Goal: Task Accomplishment & Management: Complete application form

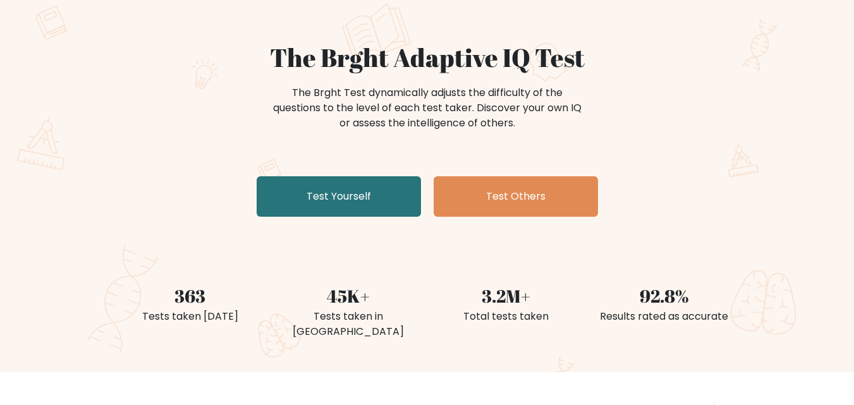
scroll to position [92, 0]
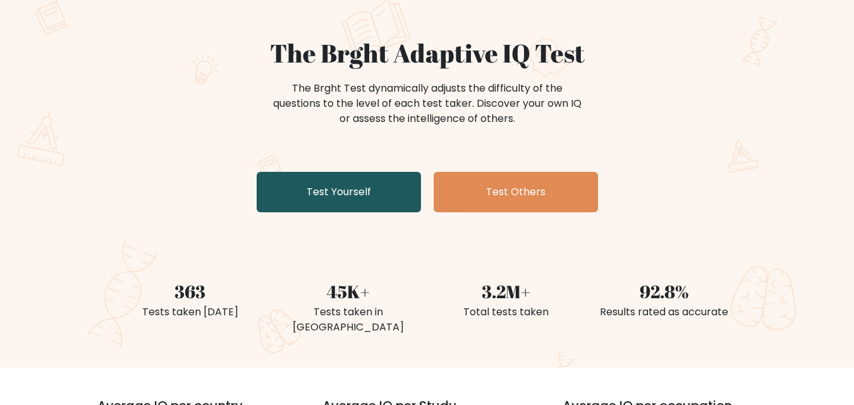
click at [332, 197] on link "Test Yourself" at bounding box center [339, 192] width 164 height 40
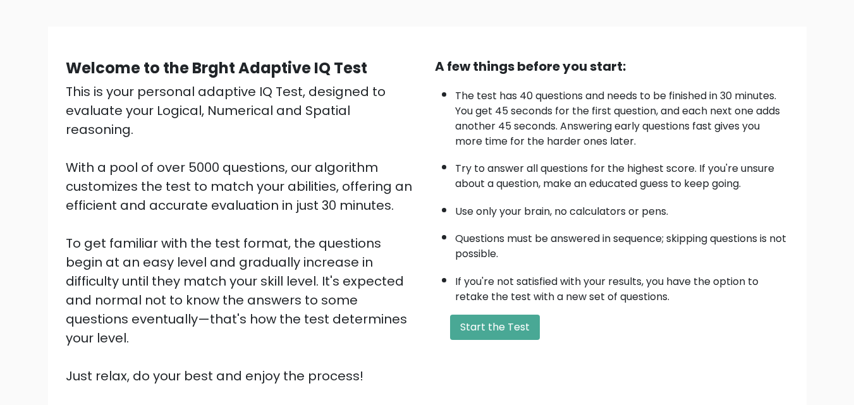
scroll to position [80, 0]
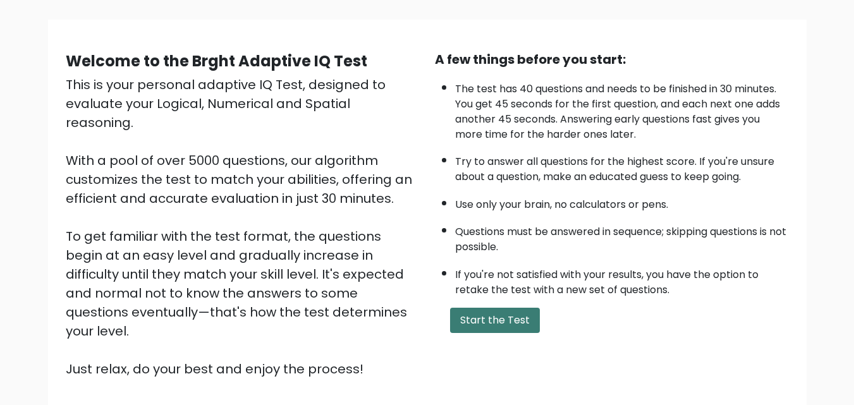
click at [516, 323] on button "Start the Test" at bounding box center [495, 320] width 90 height 25
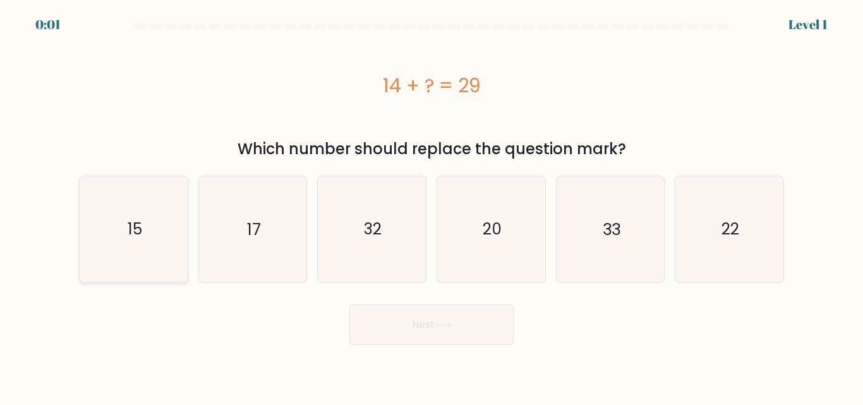
click at [119, 222] on icon "15" at bounding box center [134, 229] width 106 height 106
click at [432, 206] on input "a. 15" at bounding box center [432, 204] width 1 height 3
radio input "true"
click at [439, 312] on button "Next" at bounding box center [432, 325] width 164 height 40
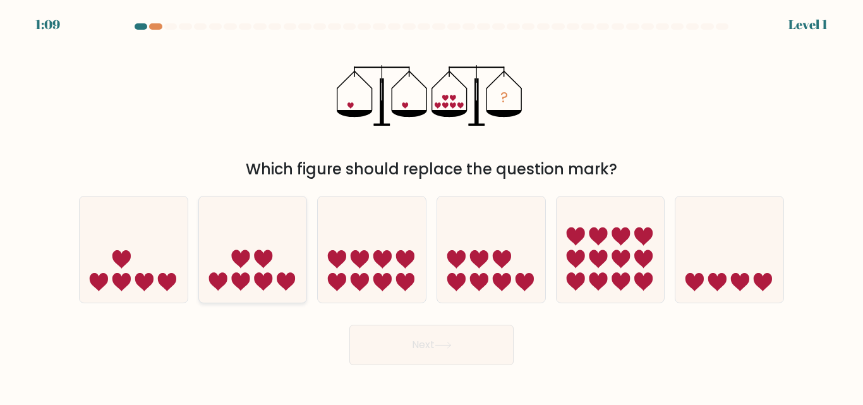
click at [282, 248] on icon at bounding box center [253, 249] width 108 height 89
click at [432, 206] on input "b." at bounding box center [432, 204] width 1 height 3
radio input "true"
click at [400, 341] on button "Next" at bounding box center [432, 345] width 164 height 40
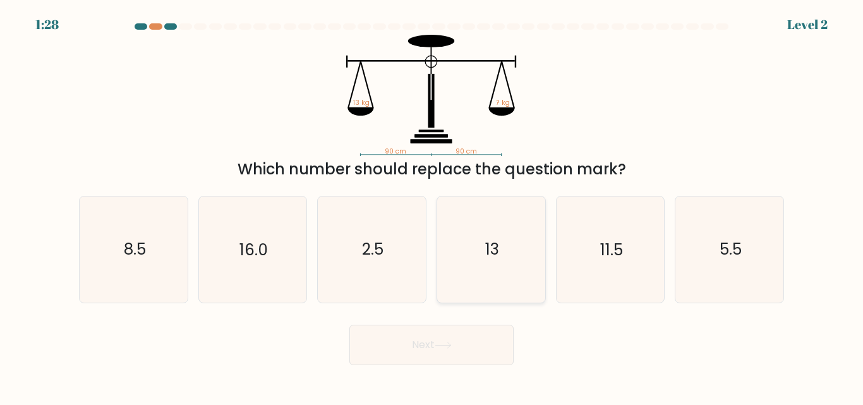
click at [492, 222] on icon "13" at bounding box center [492, 250] width 106 height 106
click at [432, 206] on input "d. 13" at bounding box center [432, 204] width 1 height 3
radio input "true"
click at [428, 351] on button "Next" at bounding box center [432, 345] width 164 height 40
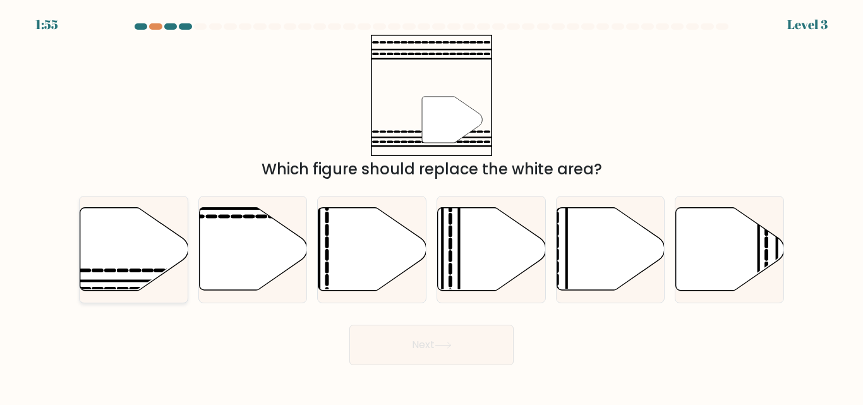
click at [125, 238] on icon at bounding box center [134, 249] width 108 height 83
click at [432, 206] on input "a." at bounding box center [432, 204] width 1 height 3
radio input "true"
click at [413, 346] on button "Next" at bounding box center [432, 345] width 164 height 40
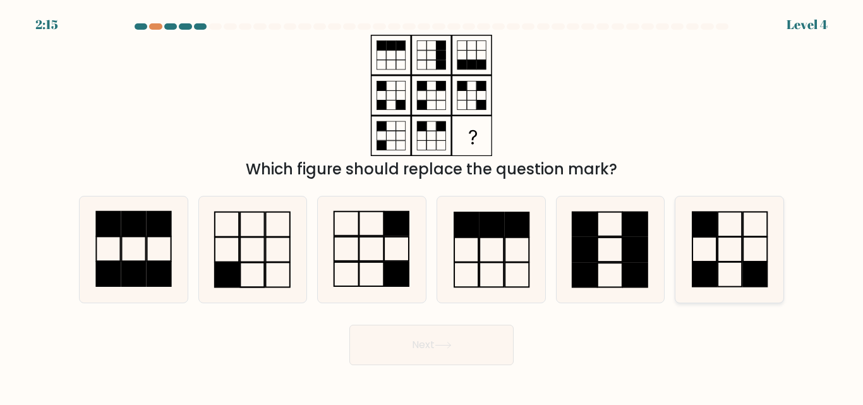
click at [708, 271] on rect at bounding box center [705, 274] width 24 height 25
click at [432, 206] on input "f." at bounding box center [432, 204] width 1 height 3
radio input "true"
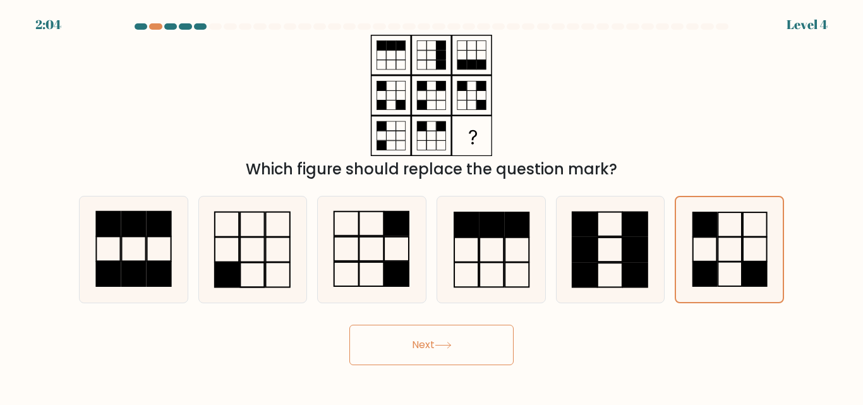
click at [452, 346] on icon at bounding box center [443, 345] width 17 height 7
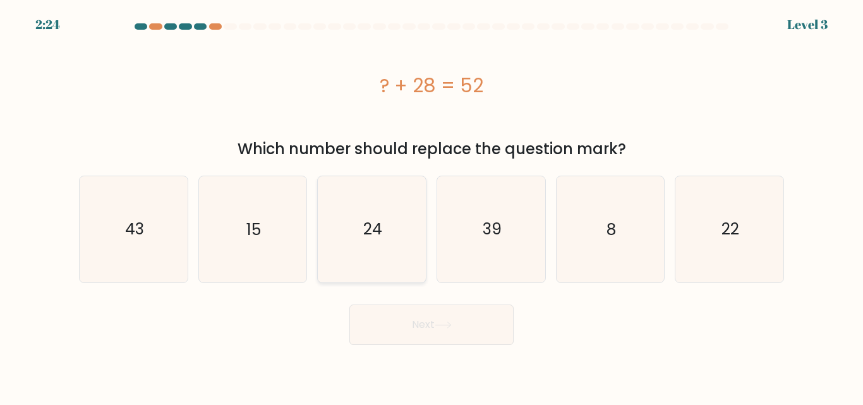
click at [387, 236] on icon "24" at bounding box center [372, 229] width 106 height 106
click at [432, 206] on input "c. 24" at bounding box center [432, 204] width 1 height 3
radio input "true"
click at [429, 322] on button "Next" at bounding box center [432, 325] width 164 height 40
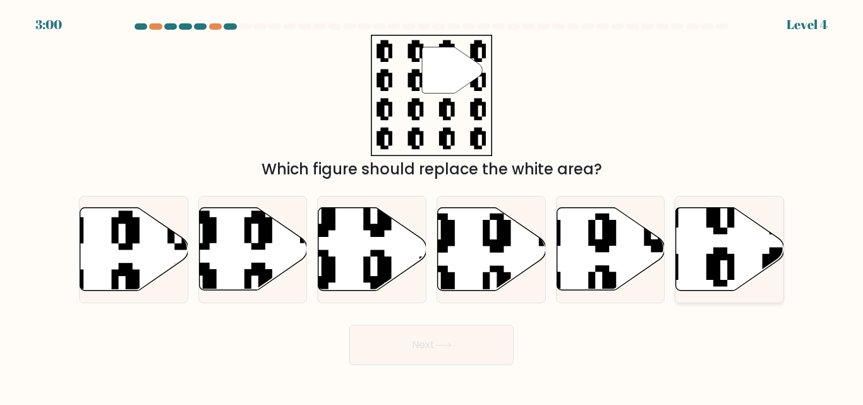
click at [692, 222] on icon at bounding box center [730, 249] width 108 height 83
click at [432, 206] on input "f." at bounding box center [432, 204] width 1 height 3
radio input "true"
click at [422, 348] on button "Next" at bounding box center [432, 345] width 164 height 40
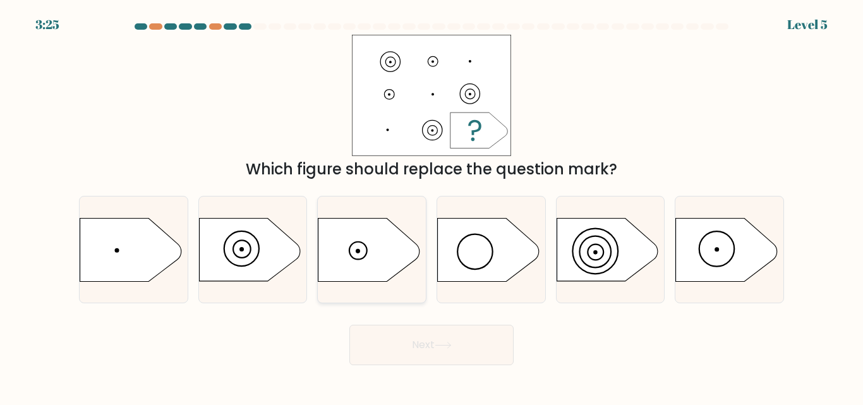
click at [364, 263] on icon at bounding box center [369, 249] width 101 height 63
click at [432, 206] on input "c." at bounding box center [432, 204] width 1 height 3
radio input "true"
click at [432, 339] on button "Next" at bounding box center [432, 345] width 164 height 40
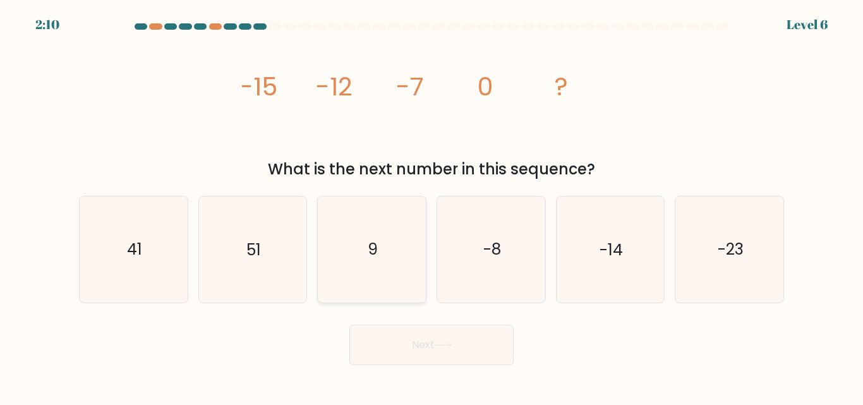
click at [377, 262] on icon "9" at bounding box center [372, 250] width 106 height 106
click at [432, 206] on input "c. 9" at bounding box center [432, 204] width 1 height 3
radio input "true"
click at [423, 345] on button "Next" at bounding box center [432, 345] width 164 height 40
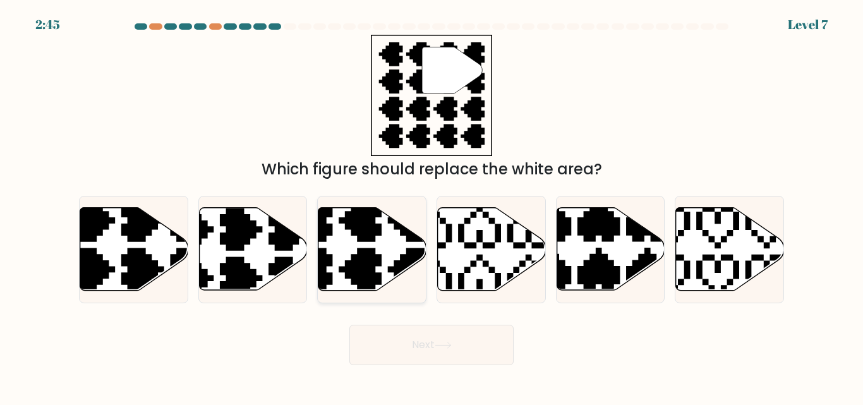
click at [374, 251] on icon at bounding box center [336, 294] width 190 height 190
click at [432, 206] on input "c." at bounding box center [432, 204] width 1 height 3
radio input "true"
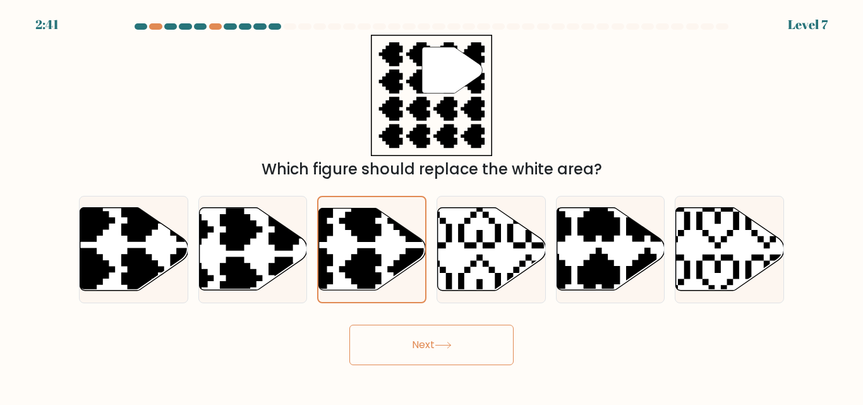
click at [397, 344] on button "Next" at bounding box center [432, 345] width 164 height 40
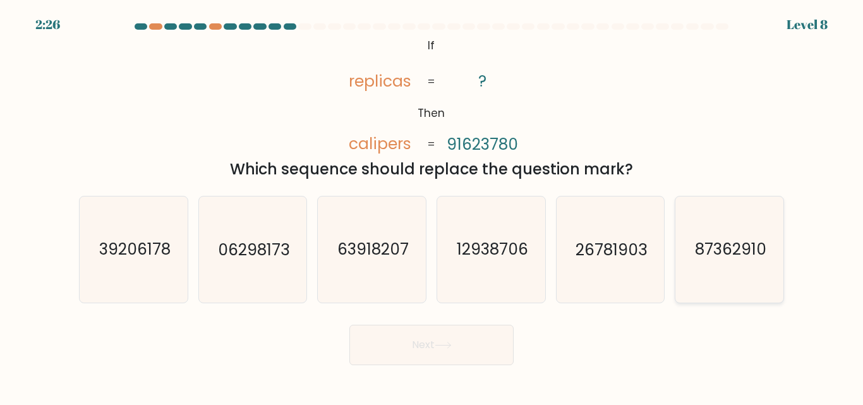
click at [713, 252] on text "87362910" at bounding box center [730, 250] width 71 height 22
click at [432, 206] on input "f. 87362910" at bounding box center [432, 204] width 1 height 3
radio input "true"
click at [419, 343] on button "Next" at bounding box center [432, 345] width 164 height 40
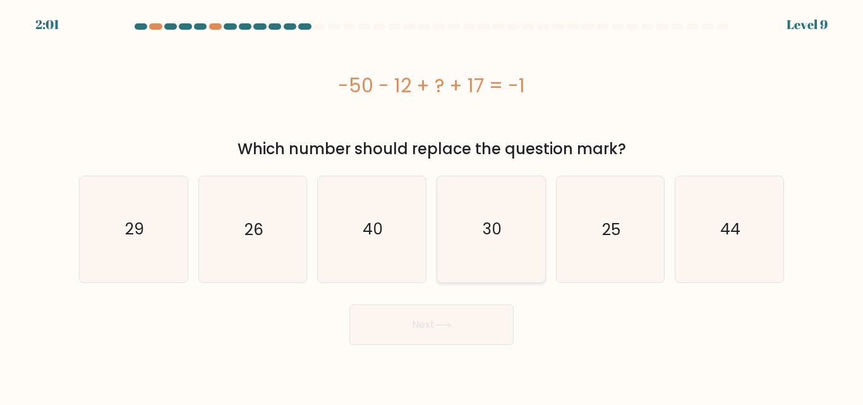
click at [478, 210] on icon "30" at bounding box center [492, 229] width 106 height 106
click at [432, 206] on input "d. 30" at bounding box center [432, 204] width 1 height 3
radio input "true"
click at [420, 328] on button "Next" at bounding box center [432, 325] width 164 height 40
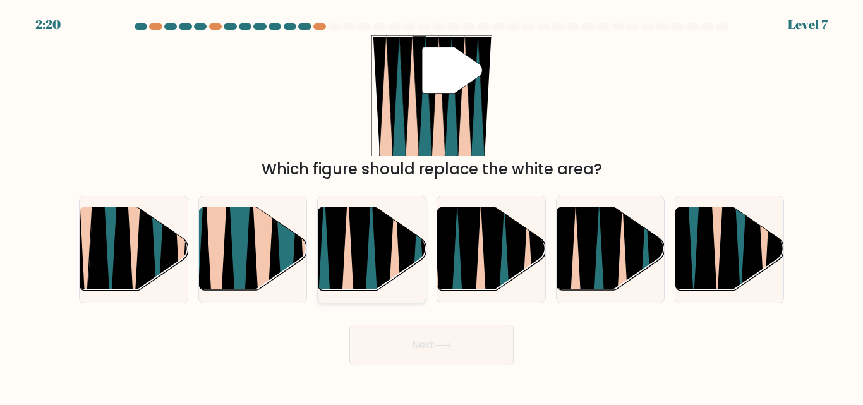
click at [381, 246] on icon at bounding box center [383, 298] width 23 height 216
click at [432, 206] on input "c." at bounding box center [432, 204] width 1 height 3
radio input "true"
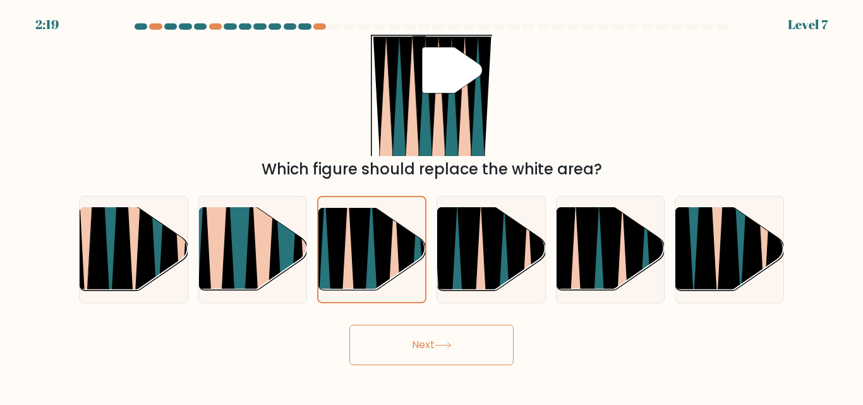
click at [390, 349] on button "Next" at bounding box center [432, 345] width 164 height 40
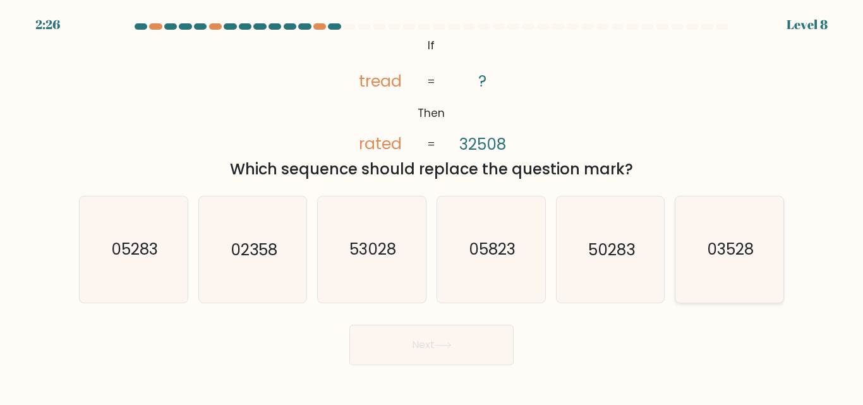
click at [734, 274] on icon "03528" at bounding box center [730, 250] width 106 height 106
click at [432, 206] on input "f. 03528" at bounding box center [432, 204] width 1 height 3
radio input "true"
click at [375, 260] on text "53028" at bounding box center [373, 250] width 47 height 22
click at [432, 206] on input "c. 53028" at bounding box center [432, 204] width 1 height 3
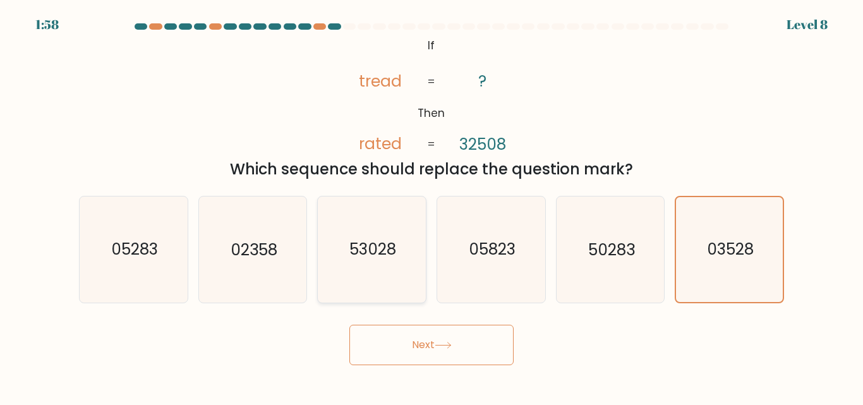
radio input "true"
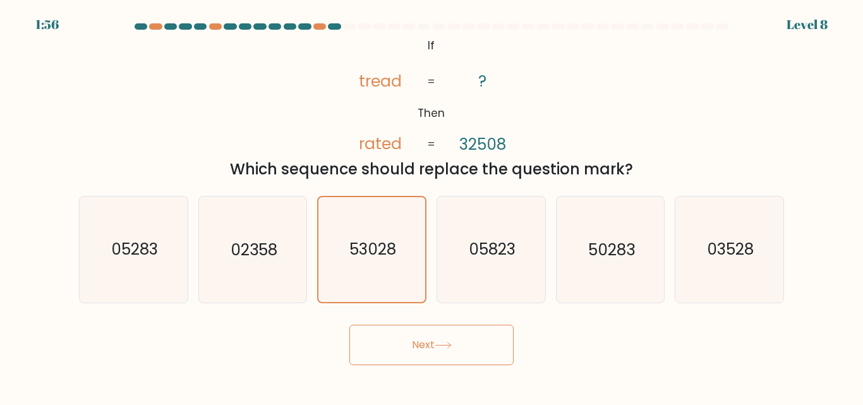
click at [414, 350] on button "Next" at bounding box center [432, 345] width 164 height 40
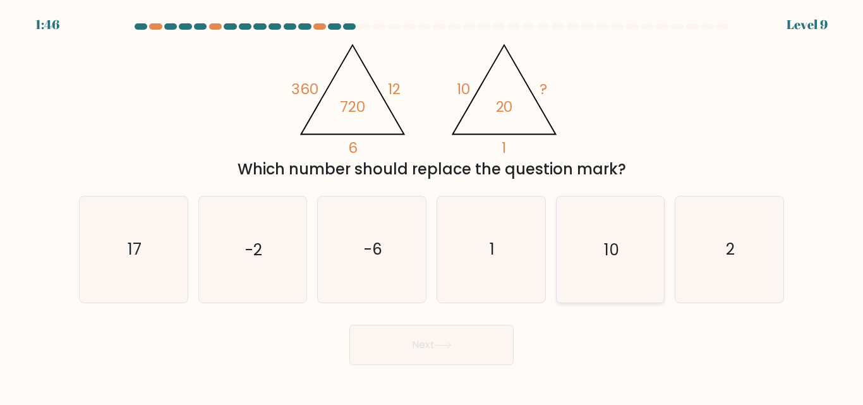
click at [607, 246] on text "10" at bounding box center [611, 250] width 15 height 22
click at [432, 206] on input "e. 10" at bounding box center [432, 204] width 1 height 3
radio input "true"
click at [460, 348] on button "Next" at bounding box center [432, 345] width 164 height 40
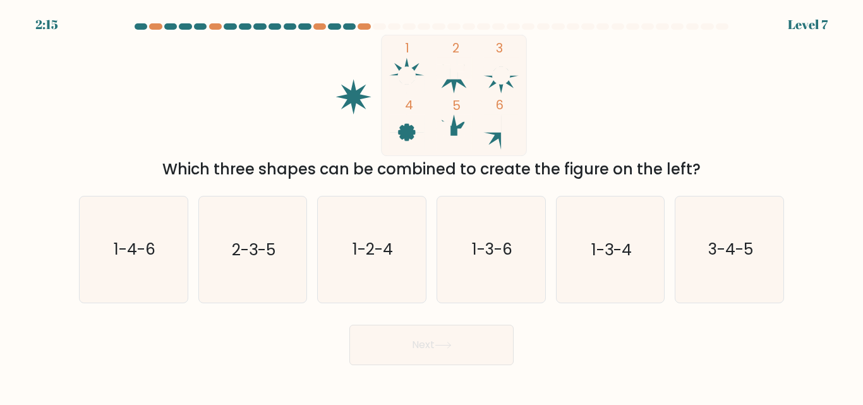
click at [413, 71] on circle at bounding box center [407, 76] width 18 height 18
click at [589, 241] on icon "1-3-4" at bounding box center [610, 250] width 106 height 106
click at [432, 206] on input "e. 1-3-4" at bounding box center [432, 204] width 1 height 3
radio input "true"
click at [429, 355] on button "Next" at bounding box center [432, 345] width 164 height 40
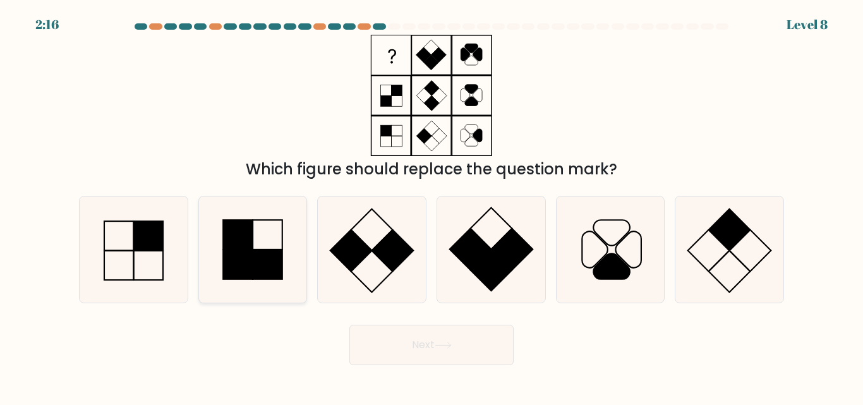
click at [254, 240] on icon at bounding box center [253, 250] width 106 height 106
click at [432, 206] on input "b." at bounding box center [432, 204] width 1 height 3
radio input "true"
click at [418, 355] on button "Next" at bounding box center [432, 345] width 164 height 40
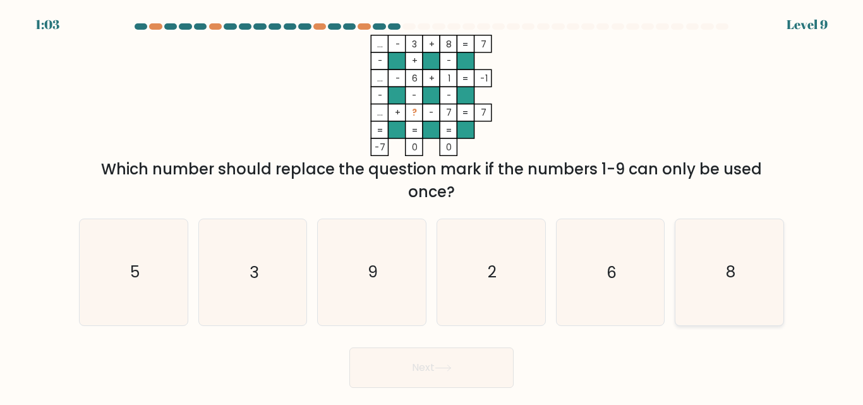
click at [716, 278] on icon "8" at bounding box center [730, 272] width 106 height 106
click at [432, 206] on input "f. 8" at bounding box center [432, 204] width 1 height 3
radio input "true"
click at [431, 365] on button "Next" at bounding box center [432, 368] width 164 height 40
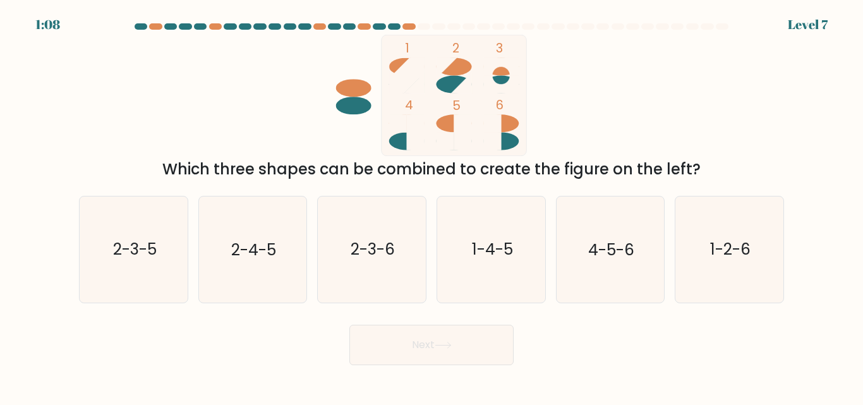
click at [512, 138] on ellipse at bounding box center [501, 142] width 35 height 18
click at [617, 255] on text "4-5-6" at bounding box center [611, 250] width 46 height 22
click at [432, 206] on input "e. 4-5-6" at bounding box center [432, 204] width 1 height 3
radio input "true"
click at [439, 350] on button "Next" at bounding box center [432, 345] width 164 height 40
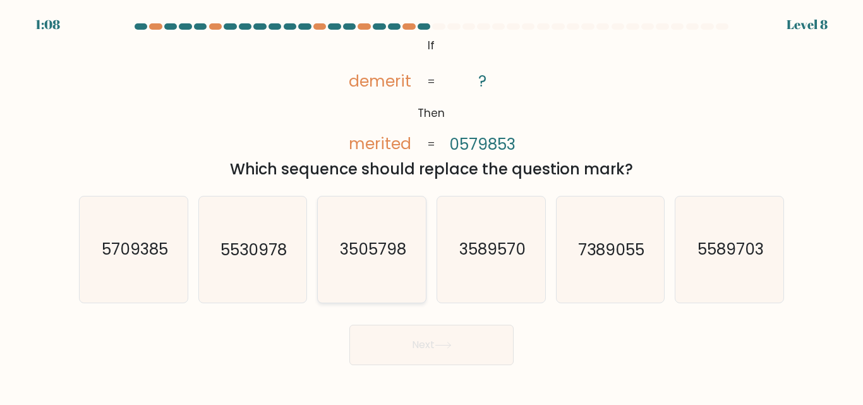
click at [348, 262] on icon "3505798" at bounding box center [372, 250] width 106 height 106
click at [432, 206] on input "c. 3505798" at bounding box center [432, 204] width 1 height 3
radio input "true"
click at [424, 351] on button "Next" at bounding box center [432, 345] width 164 height 40
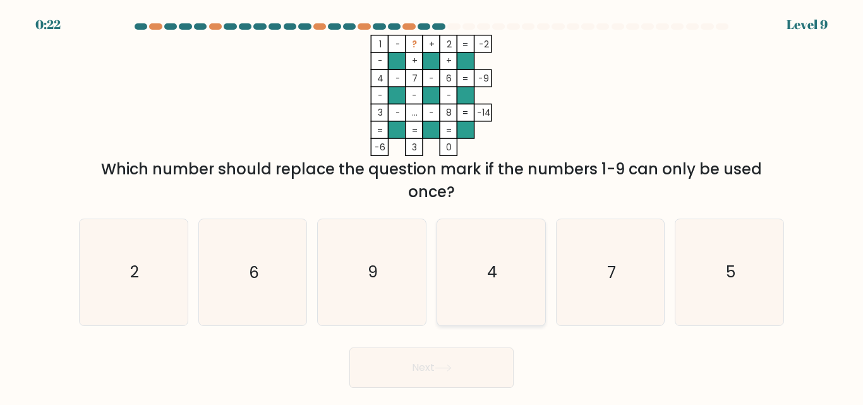
click at [487, 284] on icon "4" at bounding box center [492, 272] width 106 height 106
click at [432, 206] on input "d. 4" at bounding box center [432, 204] width 1 height 3
radio input "true"
click at [751, 262] on icon "5" at bounding box center [730, 272] width 106 height 106
click at [432, 206] on input "f. 5" at bounding box center [432, 204] width 1 height 3
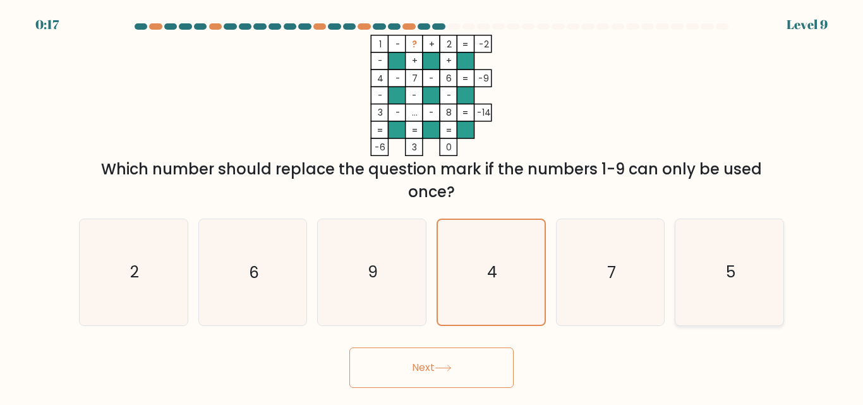
radio input "true"
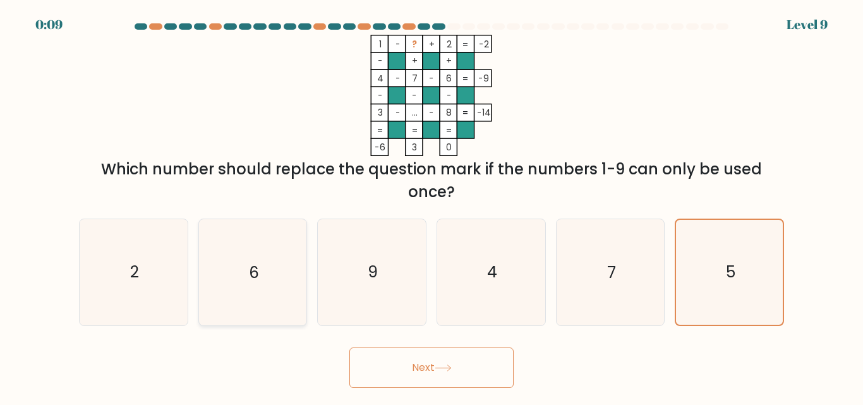
click at [253, 259] on icon "6" at bounding box center [253, 272] width 106 height 106
click at [432, 206] on input "b. 6" at bounding box center [432, 204] width 1 height 3
radio input "true"
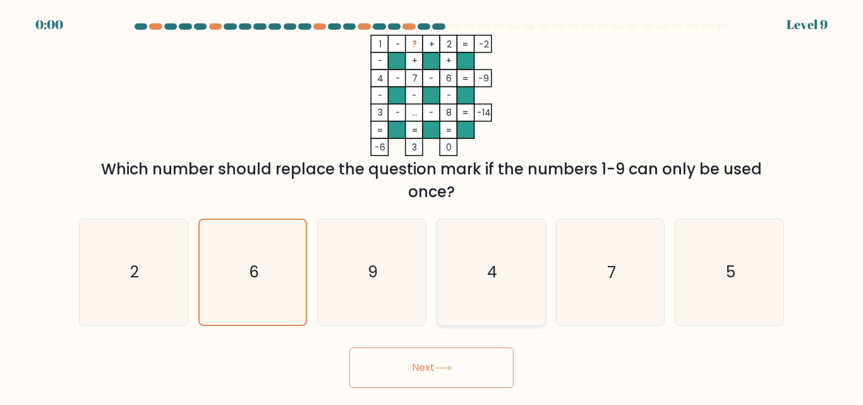
click at [503, 288] on icon "4" at bounding box center [492, 272] width 106 height 106
click at [432, 206] on input "d. 4" at bounding box center [432, 204] width 1 height 3
radio input "true"
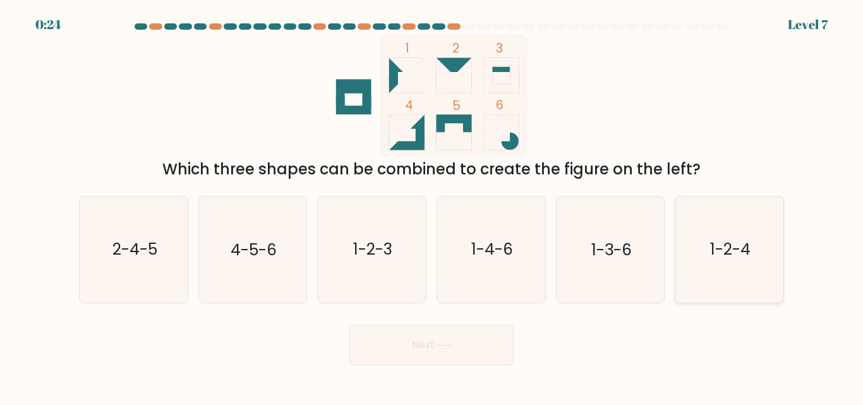
click at [746, 245] on text "1-2-4" at bounding box center [730, 250] width 40 height 22
click at [432, 206] on input "f. 1-2-4" at bounding box center [432, 204] width 1 height 3
radio input "true"
click at [404, 338] on button "Next" at bounding box center [432, 345] width 164 height 40
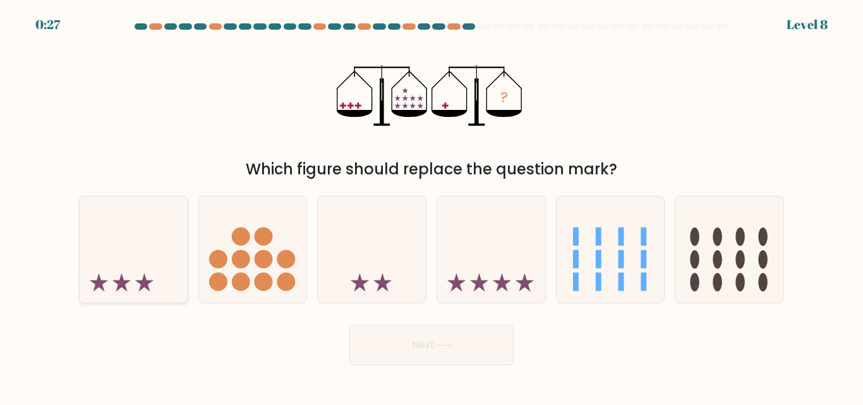
click at [134, 251] on icon at bounding box center [134, 249] width 108 height 89
click at [432, 206] on input "a." at bounding box center [432, 204] width 1 height 3
radio input "true"
click at [423, 348] on button "Next" at bounding box center [432, 345] width 164 height 40
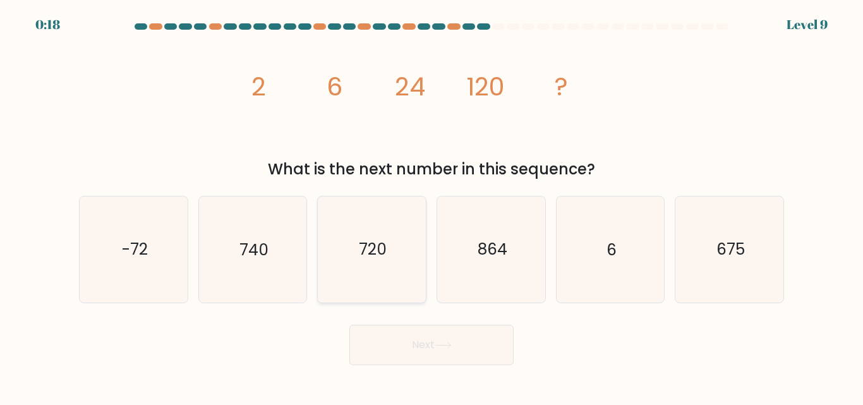
click at [373, 239] on text "720" at bounding box center [373, 250] width 28 height 22
click at [432, 206] on input "c. 720" at bounding box center [432, 204] width 1 height 3
radio input "true"
click at [430, 357] on button "Next" at bounding box center [432, 345] width 164 height 40
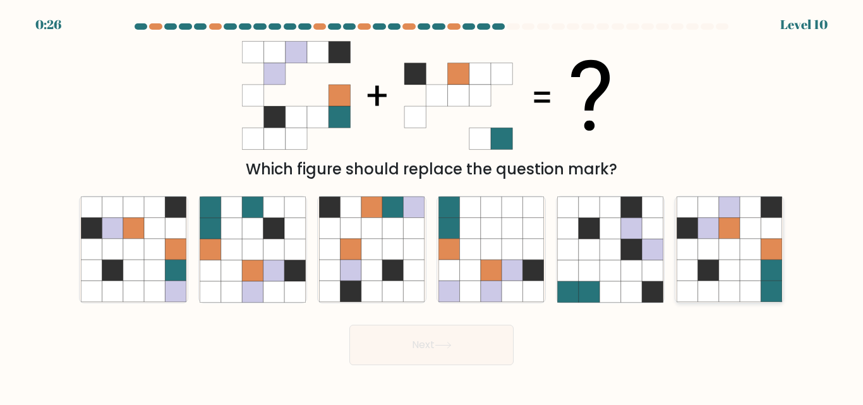
click at [723, 264] on icon at bounding box center [729, 270] width 21 height 21
click at [432, 206] on input "f." at bounding box center [432, 204] width 1 height 3
radio input "true"
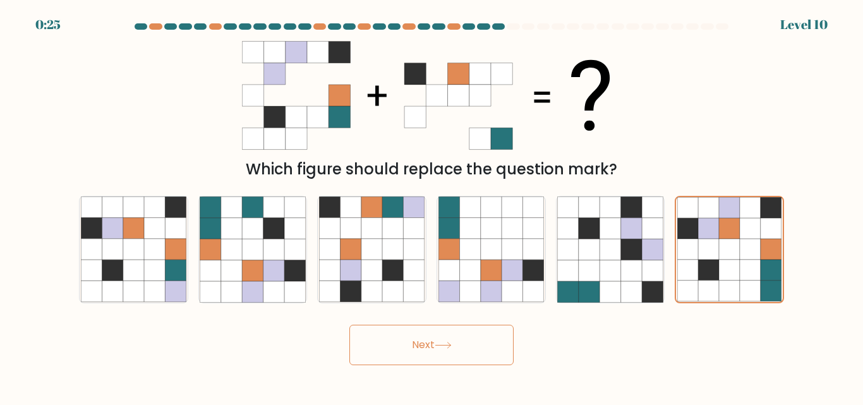
click at [429, 344] on button "Next" at bounding box center [432, 345] width 164 height 40
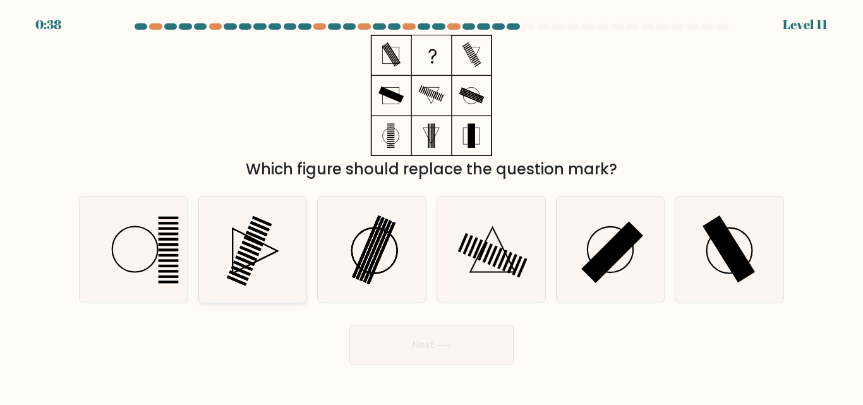
click at [244, 260] on rect at bounding box center [246, 261] width 20 height 10
click at [432, 206] on input "b." at bounding box center [432, 204] width 1 height 3
radio input "true"
click at [404, 339] on button "Next" at bounding box center [432, 345] width 164 height 40
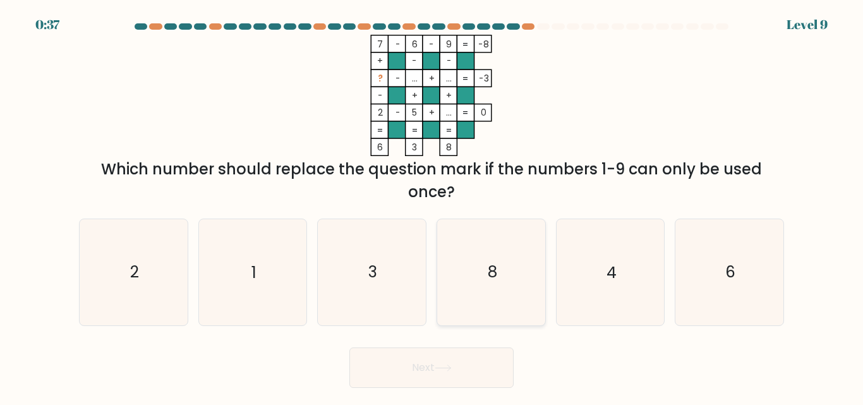
click at [490, 273] on text "8" at bounding box center [491, 273] width 9 height 22
click at [432, 206] on input "d. 8" at bounding box center [432, 204] width 1 height 3
radio input "true"
click at [423, 367] on button "Next" at bounding box center [432, 368] width 164 height 40
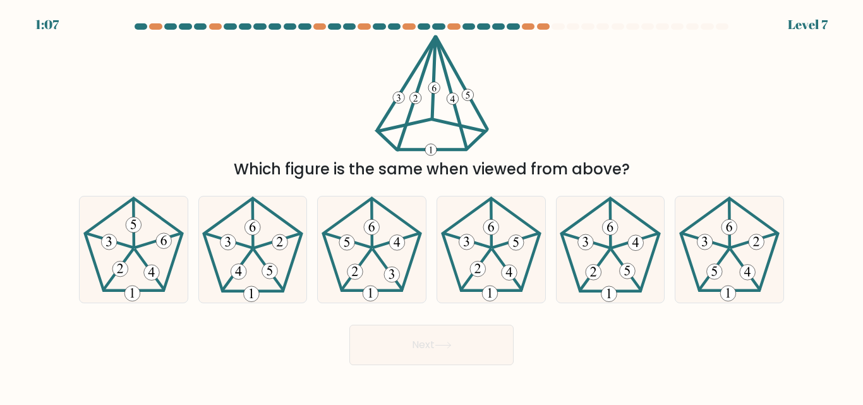
drag, startPoint x: 494, startPoint y: 195, endPoint x: 546, endPoint y: 192, distance: 52.6
click at [546, 192] on div "a. b. c." at bounding box center [431, 244] width 715 height 117
click at [484, 242] on icon at bounding box center [492, 250] width 106 height 106
click at [432, 206] on input "d." at bounding box center [432, 204] width 1 height 3
radio input "true"
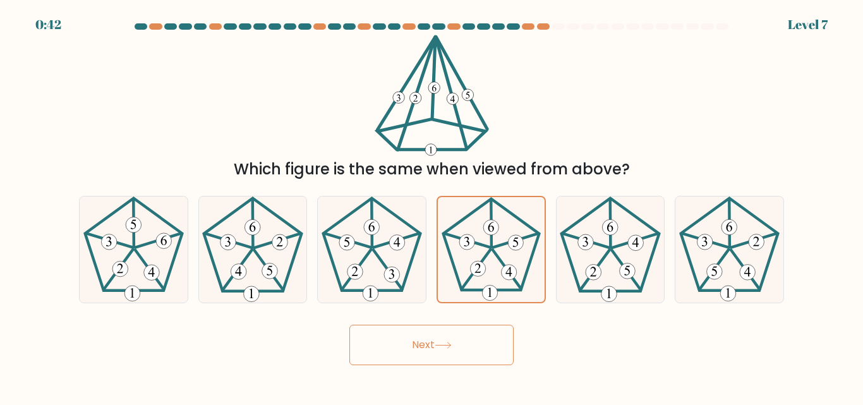
click at [429, 339] on button "Next" at bounding box center [432, 345] width 164 height 40
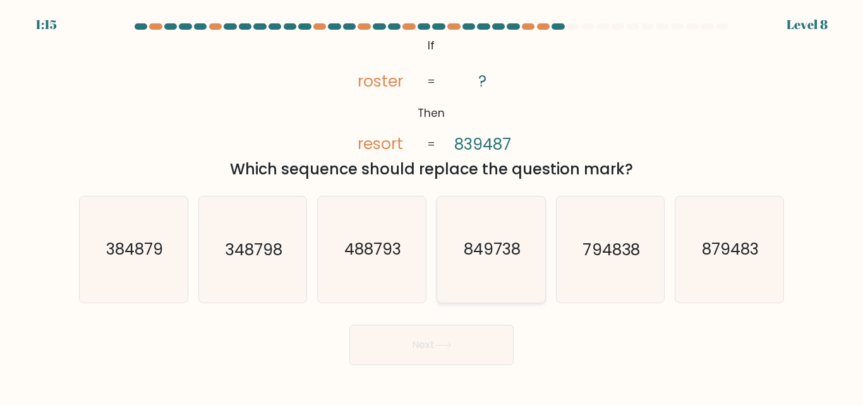
click at [465, 252] on text "849738" at bounding box center [492, 250] width 57 height 22
click at [432, 206] on input "d. 849738" at bounding box center [432, 204] width 1 height 3
radio input "true"
click at [441, 337] on button "Next" at bounding box center [432, 345] width 164 height 40
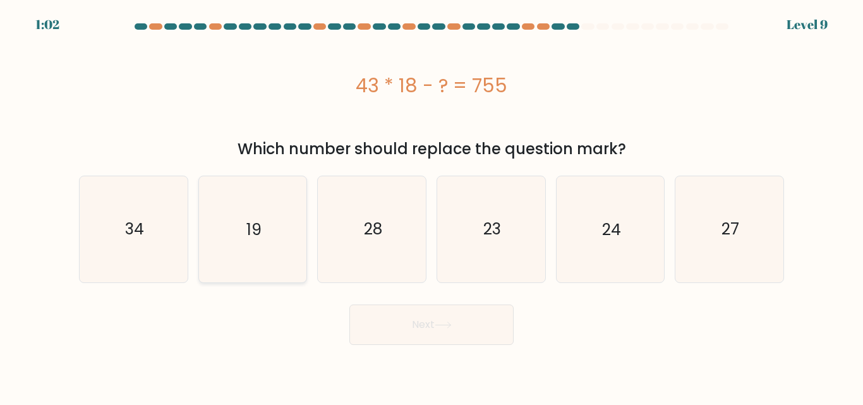
click at [246, 222] on icon "19" at bounding box center [253, 229] width 106 height 106
click at [432, 206] on input "b. 19" at bounding box center [432, 204] width 1 height 3
radio input "true"
click at [422, 332] on button "Next" at bounding box center [432, 325] width 164 height 40
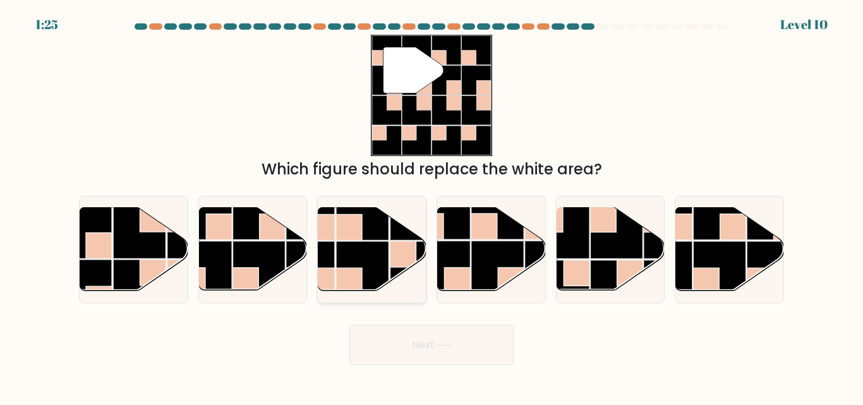
click at [352, 238] on rect at bounding box center [349, 228] width 26 height 26
click at [432, 206] on input "c." at bounding box center [432, 204] width 1 height 3
radio input "true"
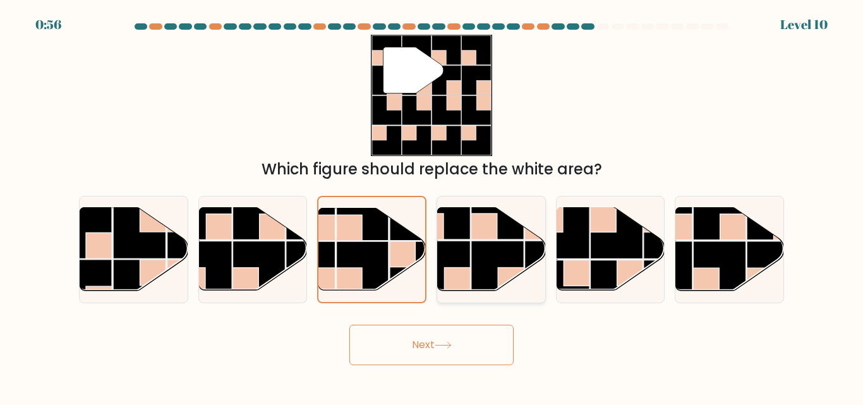
click at [509, 255] on rect at bounding box center [497, 267] width 52 height 52
click at [432, 206] on input "d." at bounding box center [432, 204] width 1 height 3
radio input "true"
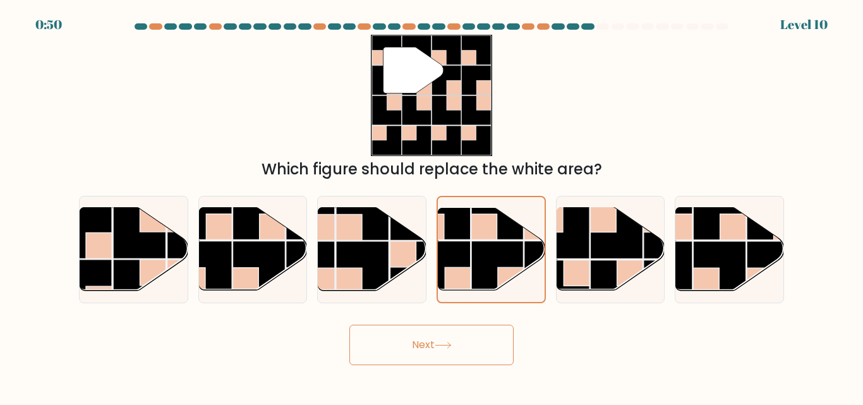
click at [448, 339] on button "Next" at bounding box center [432, 345] width 164 height 40
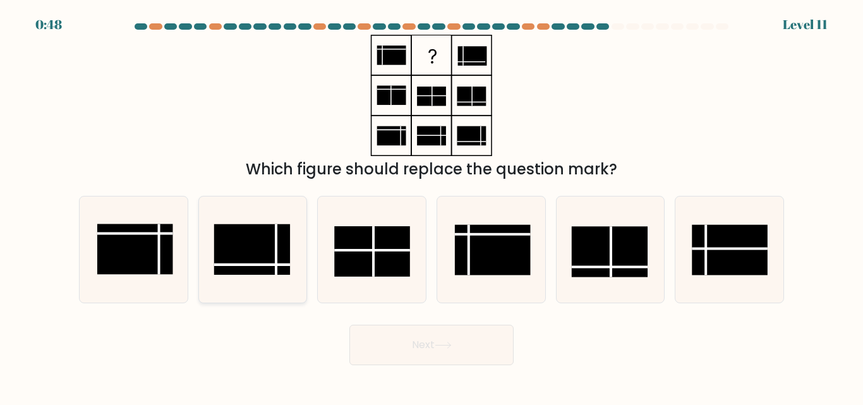
click at [263, 234] on rect at bounding box center [252, 249] width 76 height 51
click at [432, 206] on input "b." at bounding box center [432, 204] width 1 height 3
radio input "true"
click at [407, 333] on button "Next" at bounding box center [432, 345] width 164 height 40
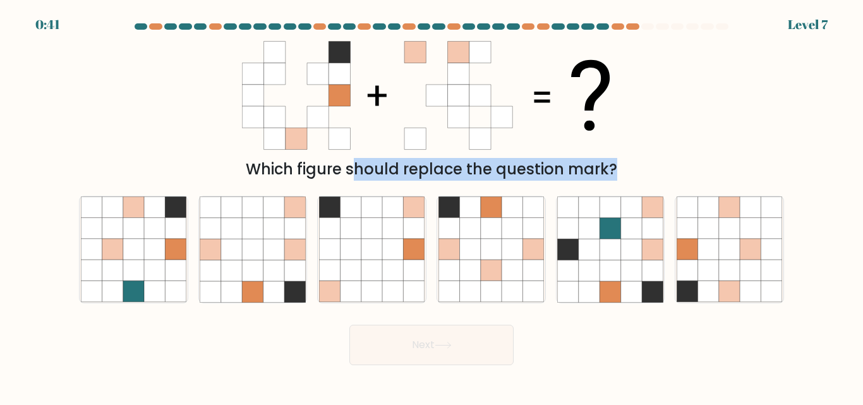
drag, startPoint x: 411, startPoint y: 188, endPoint x: 231, endPoint y: 141, distance: 186.1
click at [231, 141] on form at bounding box center [431, 194] width 863 height 342
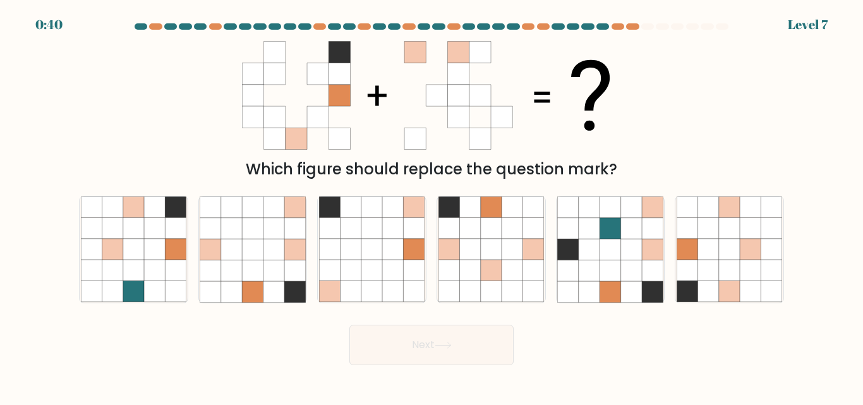
click at [133, 89] on div "Which figure should replace the question mark?" at bounding box center [431, 108] width 721 height 146
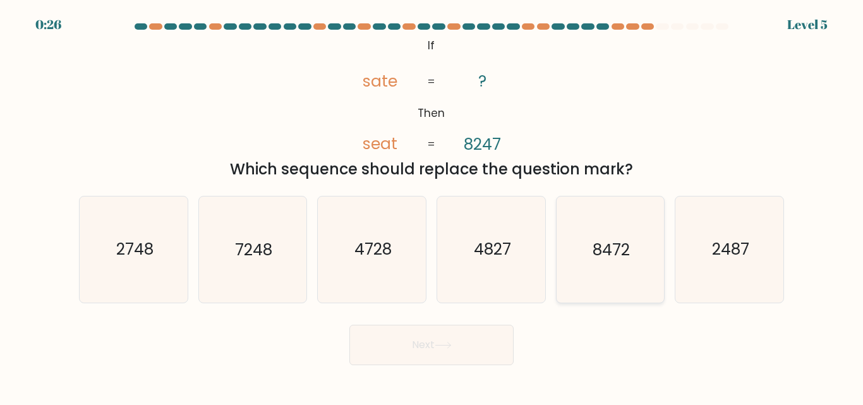
click at [624, 261] on icon "8472" at bounding box center [610, 250] width 106 height 106
click at [432, 206] on input "e. 8472" at bounding box center [432, 204] width 1 height 3
radio input "true"
click at [436, 351] on button "Next" at bounding box center [432, 345] width 164 height 40
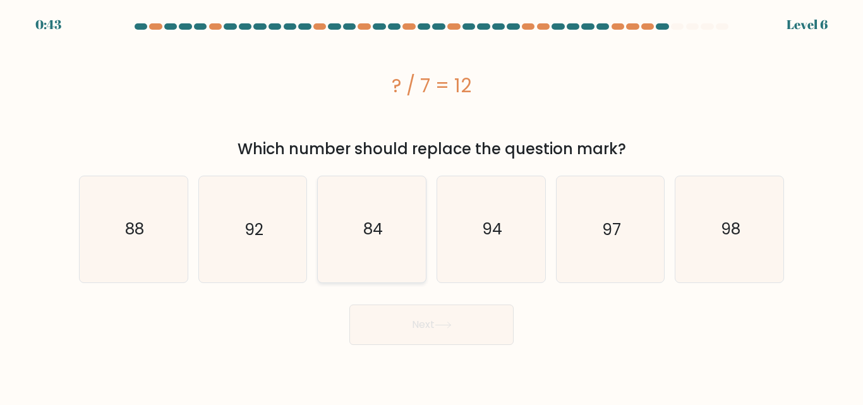
click at [379, 239] on text "84" at bounding box center [373, 229] width 20 height 22
click at [432, 206] on input "c. 84" at bounding box center [432, 204] width 1 height 3
radio input "true"
click at [394, 313] on button "Next" at bounding box center [432, 325] width 164 height 40
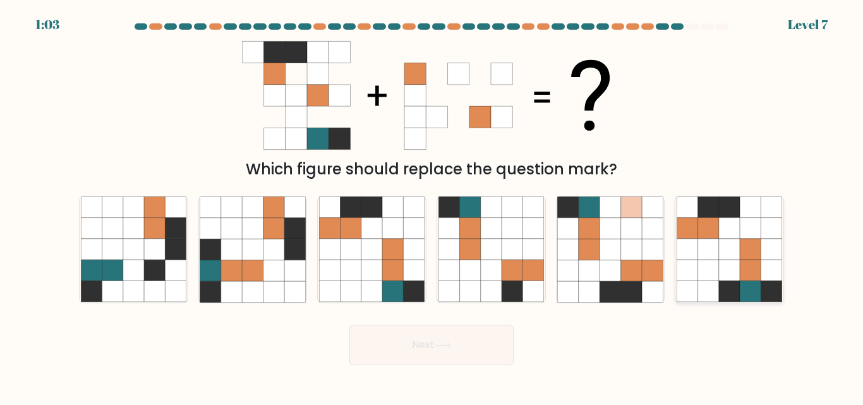
click at [735, 245] on icon at bounding box center [729, 250] width 21 height 21
click at [432, 206] on input "f." at bounding box center [432, 204] width 1 height 3
radio input "true"
click at [427, 356] on button "Next" at bounding box center [432, 345] width 164 height 40
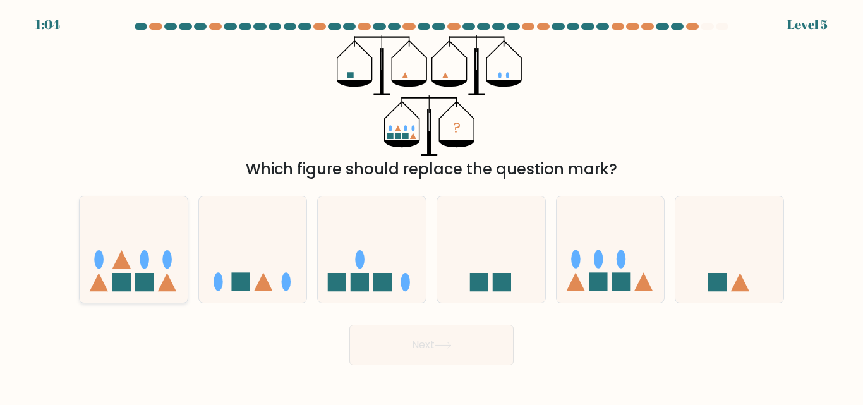
click at [130, 272] on icon at bounding box center [134, 249] width 108 height 89
click at [432, 206] on input "a." at bounding box center [432, 204] width 1 height 3
radio input "true"
click at [408, 344] on button "Next" at bounding box center [432, 345] width 164 height 40
click at [439, 337] on button "Next" at bounding box center [432, 345] width 164 height 40
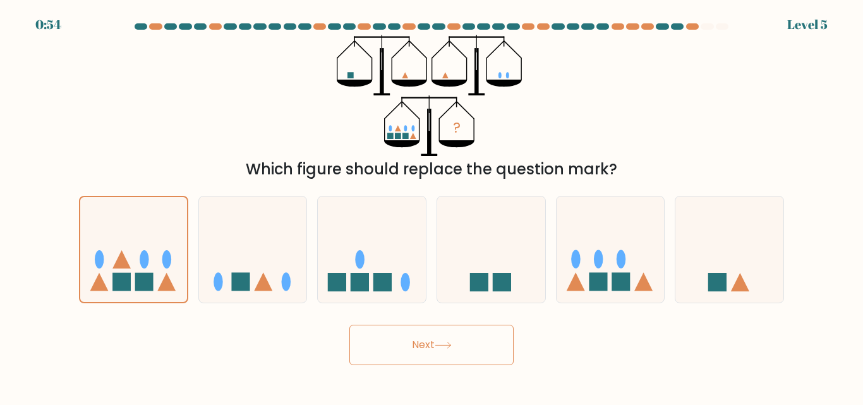
click at [429, 350] on button "Next" at bounding box center [432, 345] width 164 height 40
click at [415, 343] on button "Next" at bounding box center [432, 345] width 164 height 40
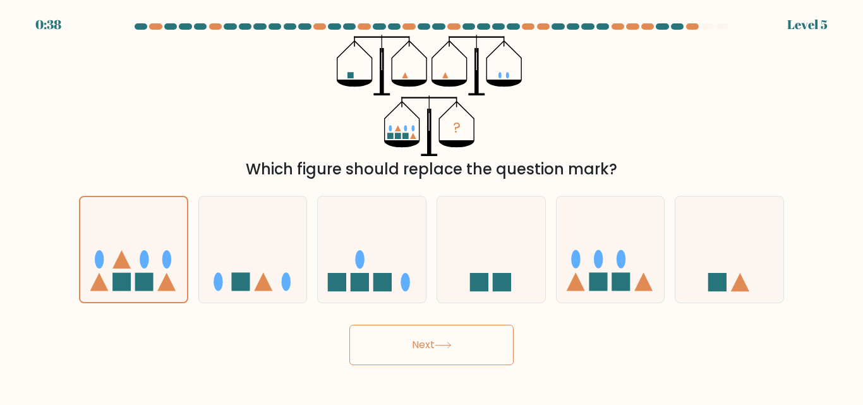
click at [399, 351] on button "Next" at bounding box center [432, 345] width 164 height 40
click at [238, 240] on icon at bounding box center [253, 249] width 108 height 89
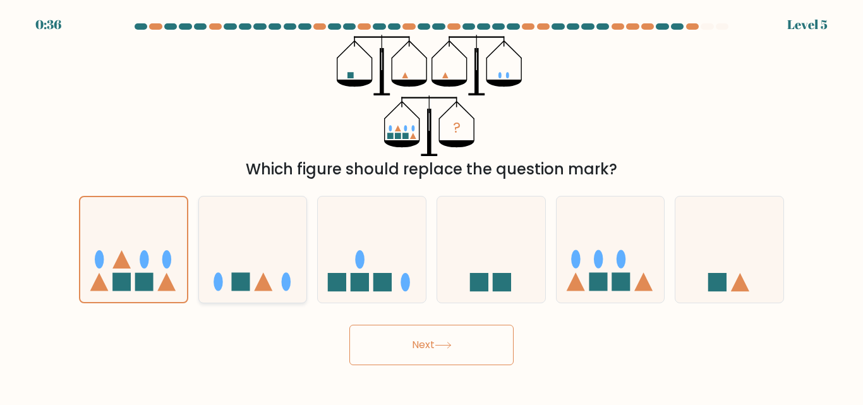
click at [432, 206] on input "b." at bounding box center [432, 204] width 1 height 3
radio input "true"
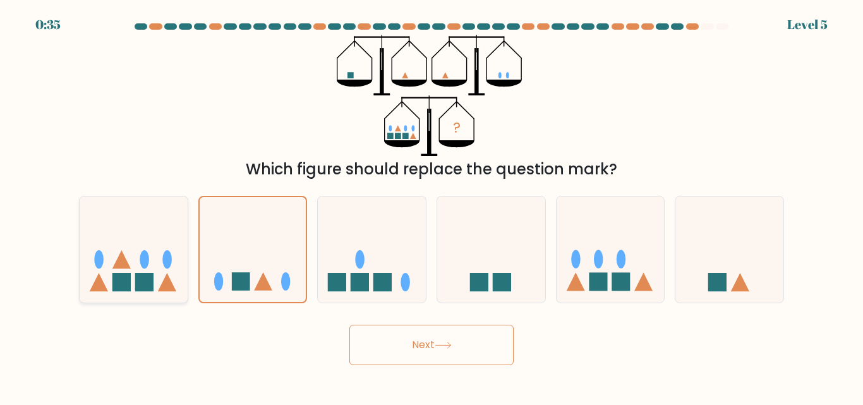
click at [126, 250] on icon at bounding box center [134, 249] width 108 height 89
click at [432, 206] on input "a." at bounding box center [432, 204] width 1 height 3
radio input "true"
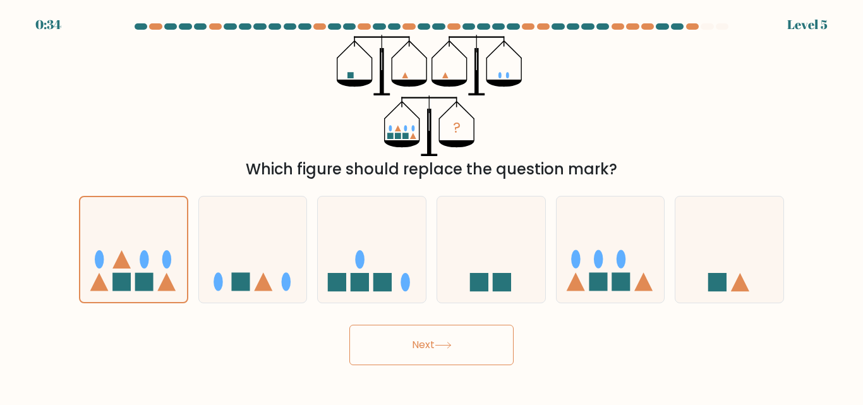
click at [411, 350] on button "Next" at bounding box center [432, 345] width 164 height 40
click at [607, 265] on icon at bounding box center [611, 249] width 108 height 89
click at [432, 206] on input "e." at bounding box center [432, 204] width 1 height 3
radio input "true"
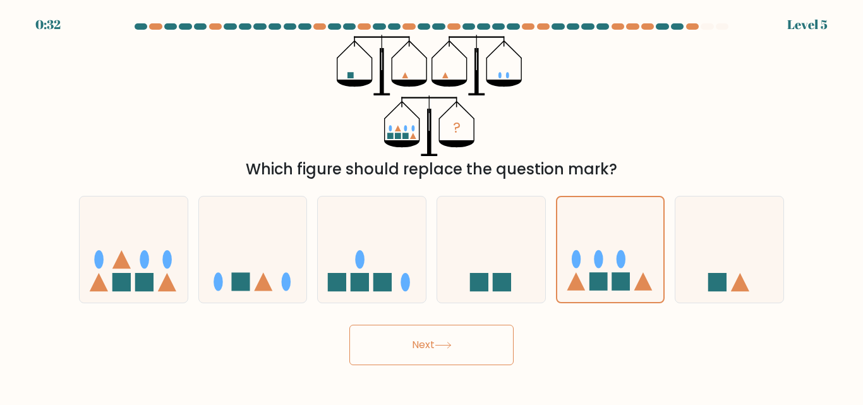
click at [451, 349] on button "Next" at bounding box center [432, 345] width 164 height 40
click at [126, 263] on icon at bounding box center [122, 259] width 18 height 18
click at [432, 206] on input "a." at bounding box center [432, 204] width 1 height 3
radio input "true"
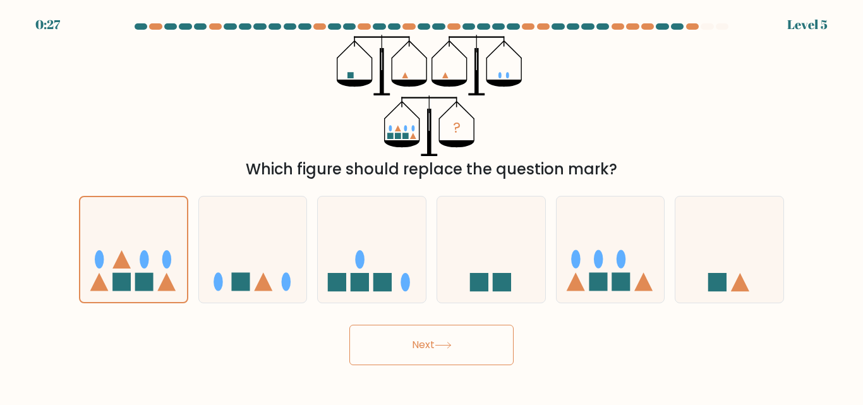
click at [423, 339] on button "Next" at bounding box center [432, 345] width 164 height 40
drag, startPoint x: 853, startPoint y: 266, endPoint x: 843, endPoint y: 355, distance: 89.6
click at [843, 355] on form at bounding box center [431, 194] width 863 height 342
drag, startPoint x: 432, startPoint y: 334, endPoint x: 425, endPoint y: 356, distance: 22.4
click at [425, 356] on button "Next" at bounding box center [432, 345] width 164 height 40
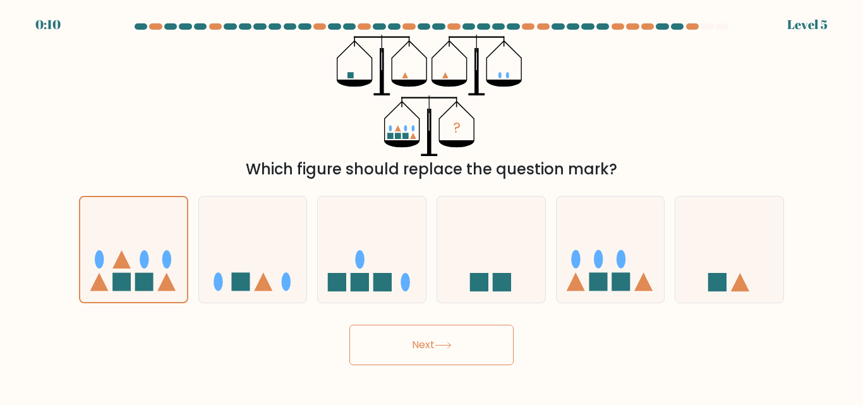
click at [425, 356] on button "Next" at bounding box center [432, 345] width 164 height 40
drag, startPoint x: 425, startPoint y: 353, endPoint x: 697, endPoint y: 93, distance: 376.4
click at [697, 93] on div "? Which figure should replace the question mark?" at bounding box center [431, 108] width 721 height 146
click at [418, 336] on button "Next" at bounding box center [432, 345] width 164 height 40
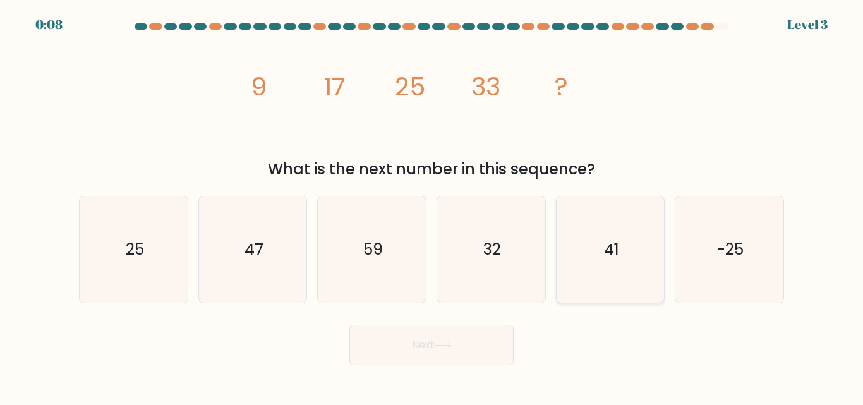
click at [576, 253] on icon "41" at bounding box center [610, 250] width 106 height 106
click at [432, 206] on input "e. 41" at bounding box center [432, 204] width 1 height 3
radio input "true"
click at [419, 343] on button "Next" at bounding box center [432, 345] width 164 height 40
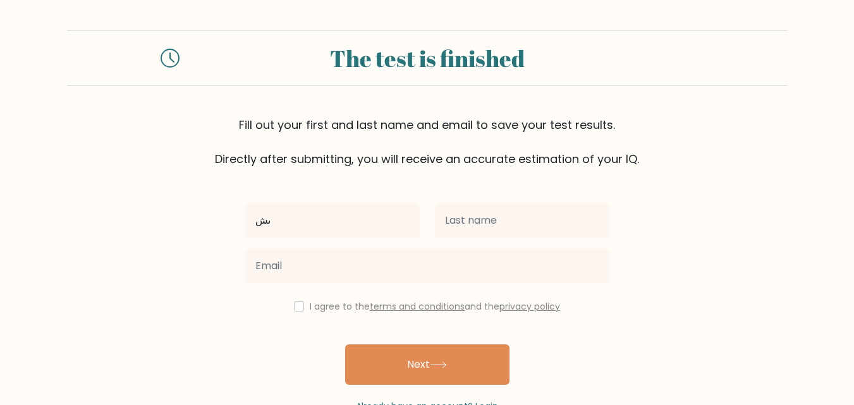
type input "ى"
type input "nayra"
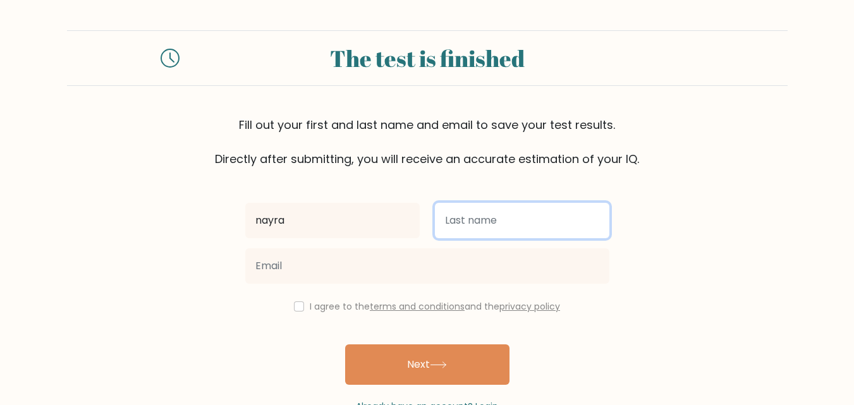
click at [483, 230] on input "text" at bounding box center [522, 220] width 174 height 35
type input "elsragy"
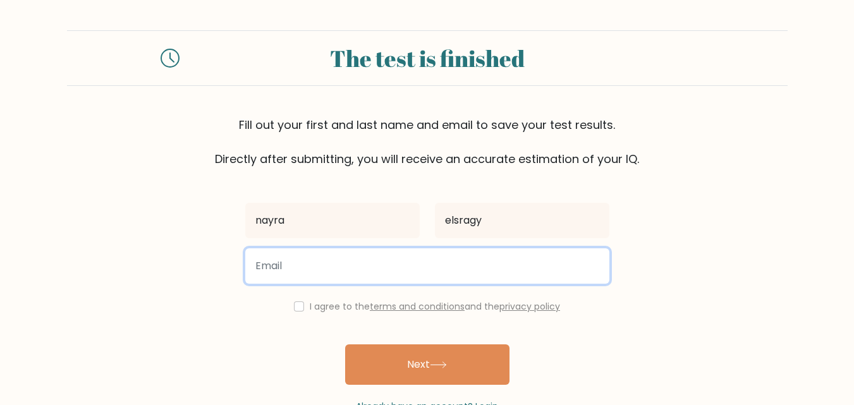
click at [355, 267] on input "email" at bounding box center [427, 265] width 364 height 35
type input "nayraelsragy9@gmail.com"
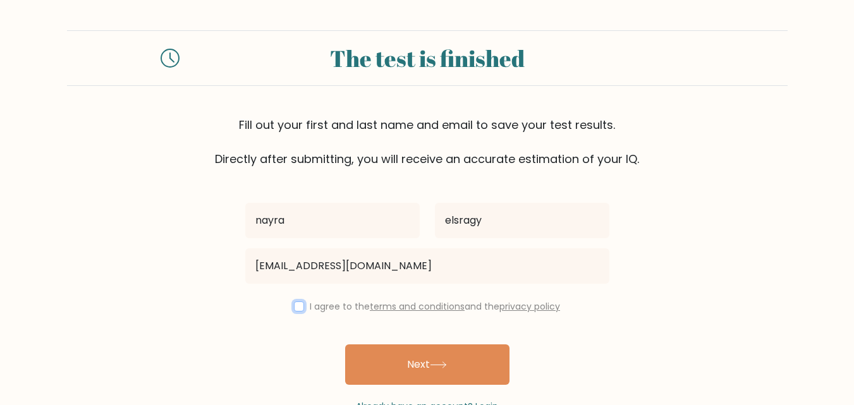
click at [294, 307] on input "checkbox" at bounding box center [299, 306] width 10 height 10
checkbox input "true"
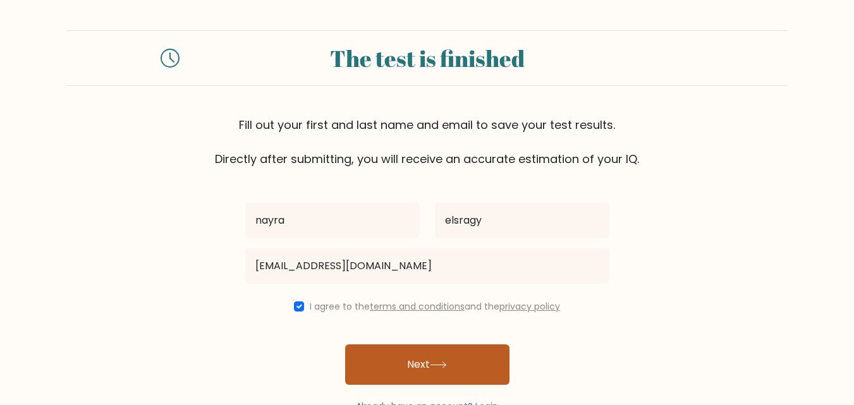
click at [388, 367] on button "Next" at bounding box center [427, 364] width 164 height 40
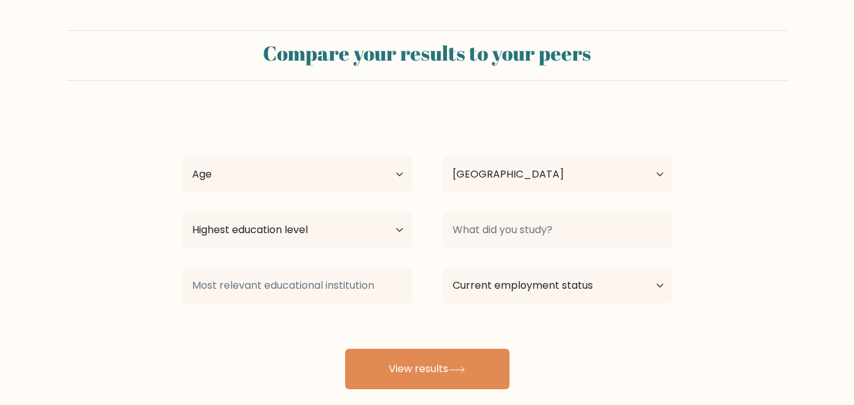
select select "EG"
click at [377, 162] on select "Age Under 18 years old 18-24 years old 25-34 years old 35-44 years old 45-54 ye…" at bounding box center [297, 174] width 230 height 35
select select "25_34"
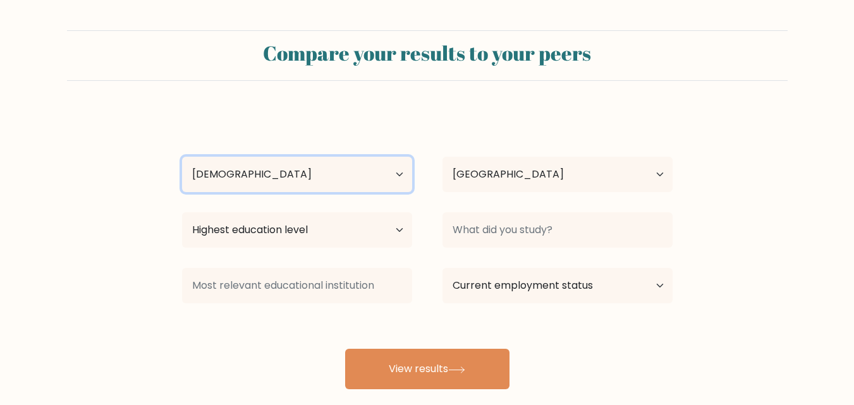
click at [182, 157] on select "Age Under 18 years old 18-24 years old 25-34 years old 35-44 years old 45-54 ye…" at bounding box center [297, 174] width 230 height 35
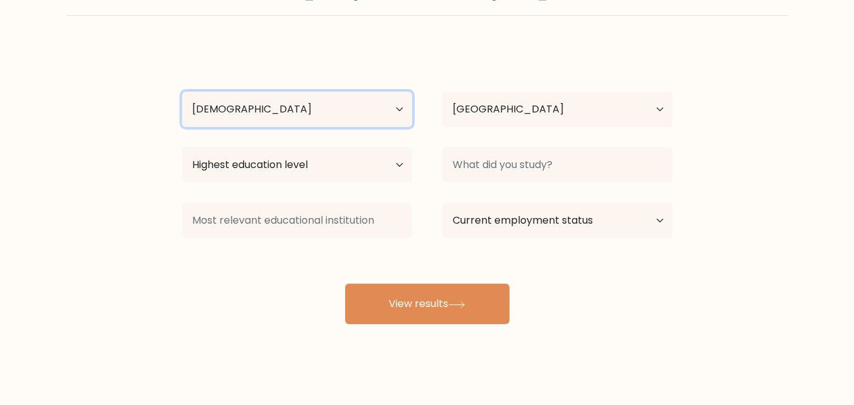
scroll to position [74, 0]
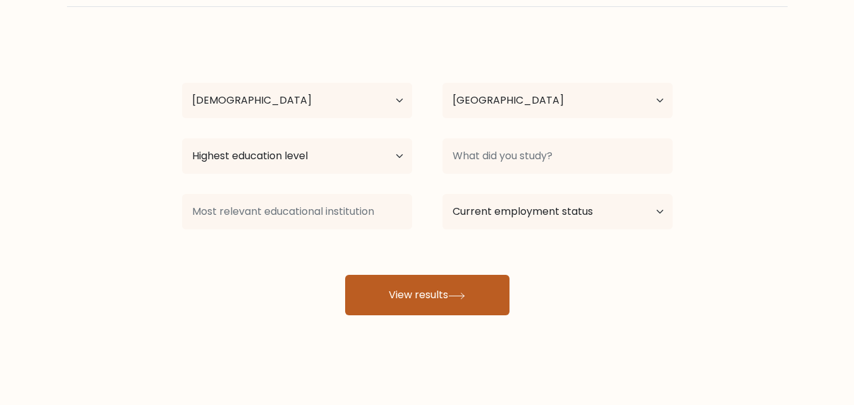
click at [434, 303] on button "View results" at bounding box center [427, 295] width 164 height 40
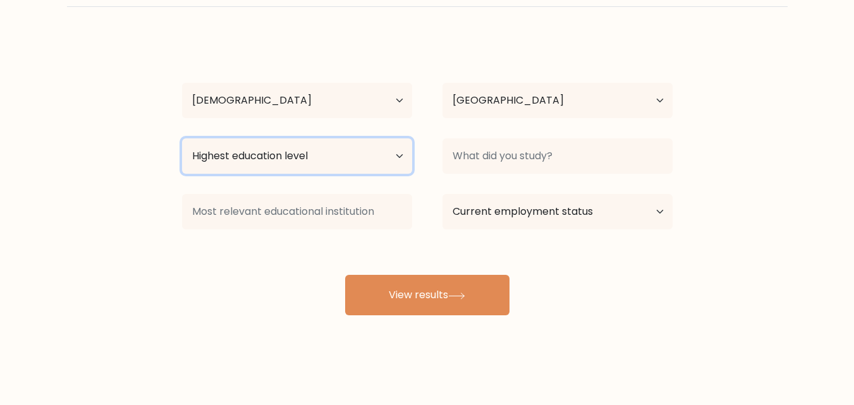
click at [372, 155] on select "Highest education level No schooling Primary Lower Secondary Upper Secondary Oc…" at bounding box center [297, 155] width 230 height 35
select select "bachelors_degree"
click at [182, 138] on select "Highest education level No schooling Primary Lower Secondary Upper Secondary Oc…" at bounding box center [297, 155] width 230 height 35
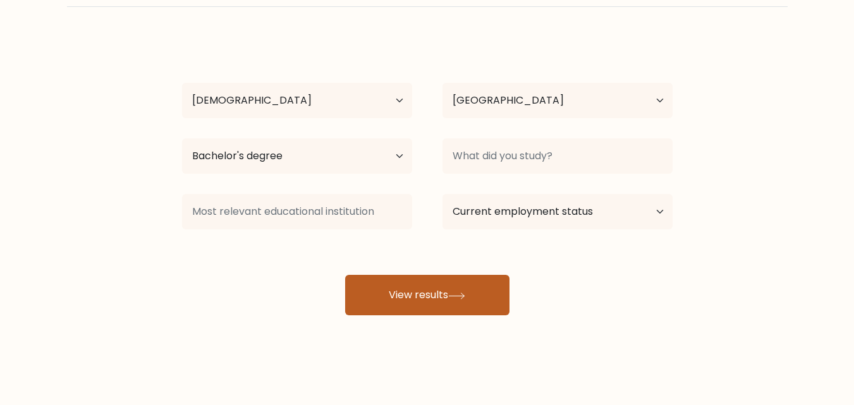
click at [434, 298] on button "View results" at bounding box center [427, 295] width 164 height 40
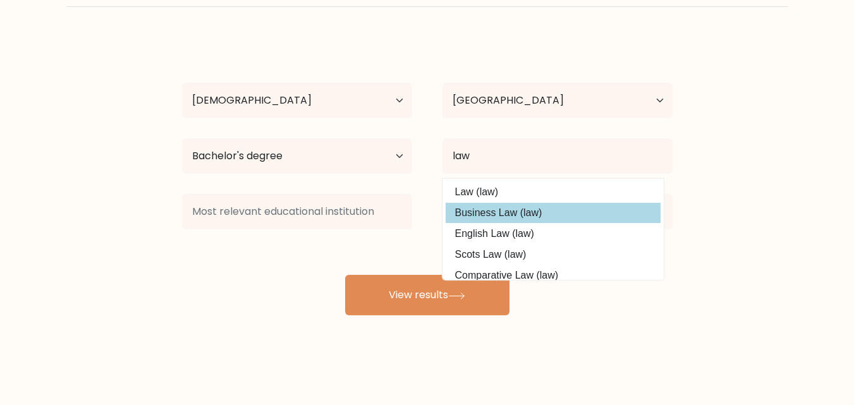
click at [497, 204] on option "Business Law (law)" at bounding box center [553, 213] width 215 height 20
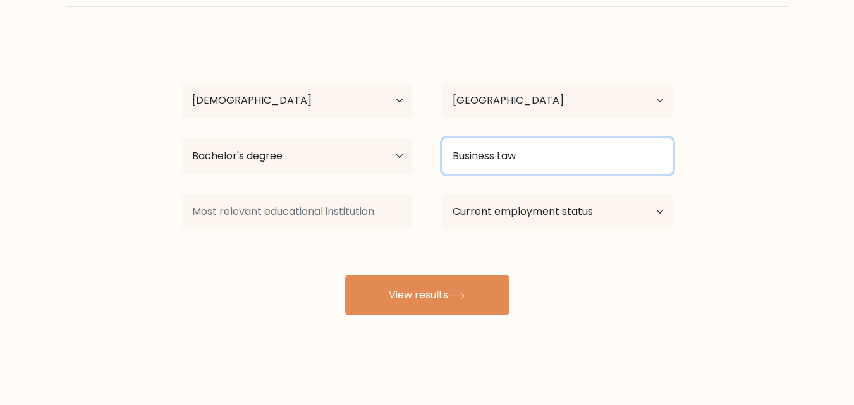
click at [519, 158] on input "Business Law" at bounding box center [557, 155] width 230 height 35
drag, startPoint x: 490, startPoint y: 154, endPoint x: 477, endPoint y: 154, distance: 13.9
click at [477, 154] on input "Business Law" at bounding box center [557, 155] width 230 height 35
drag, startPoint x: 496, startPoint y: 156, endPoint x: 442, endPoint y: 163, distance: 53.5
click at [442, 163] on input "Business Law" at bounding box center [557, 155] width 230 height 35
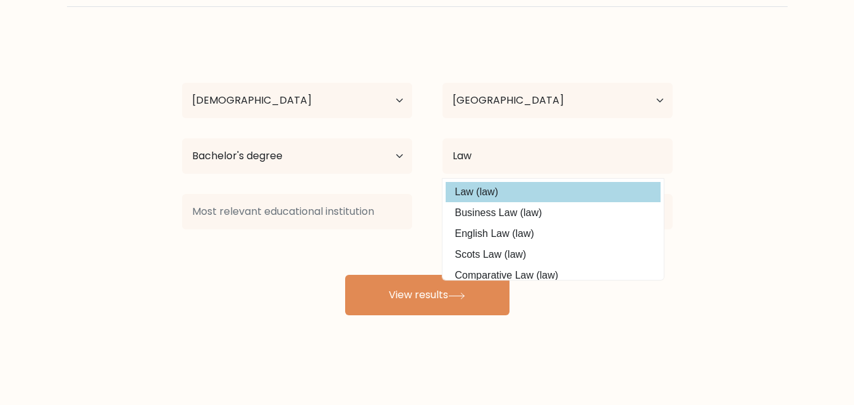
click at [470, 191] on option "Law (law)" at bounding box center [553, 192] width 215 height 20
type input "Law"
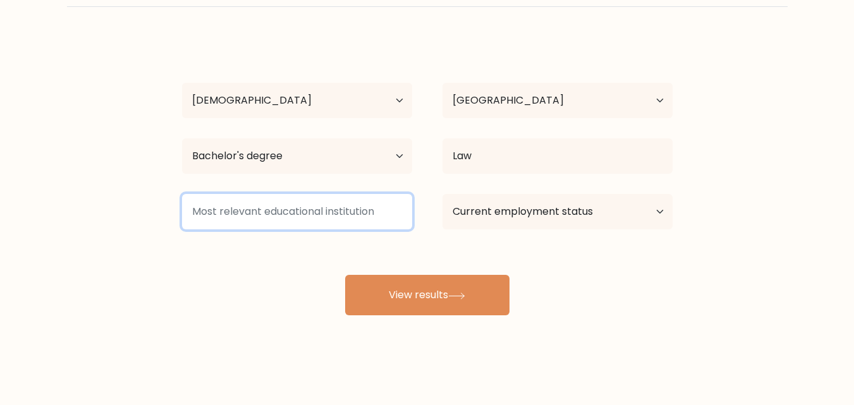
click at [321, 202] on input at bounding box center [297, 211] width 230 height 35
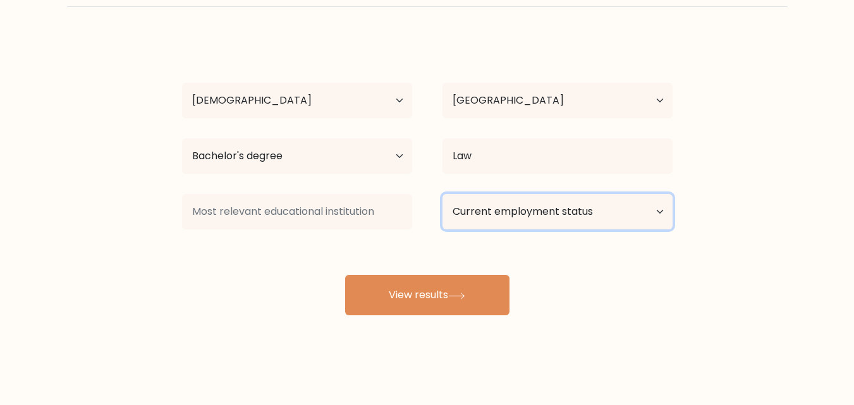
click at [542, 215] on select "Current employment status Employed Student Retired Other / prefer not to answer" at bounding box center [557, 211] width 230 height 35
select select "other"
click at [442, 194] on select "Current employment status Employed Student Retired Other / prefer not to answer" at bounding box center [557, 211] width 230 height 35
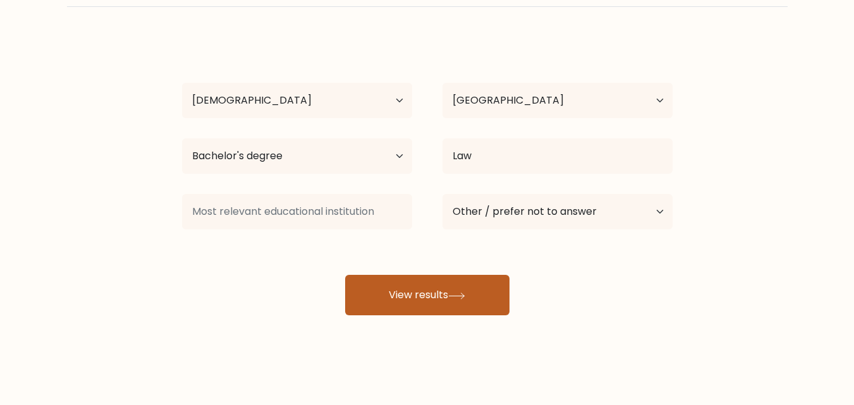
click at [405, 293] on button "View results" at bounding box center [427, 295] width 164 height 40
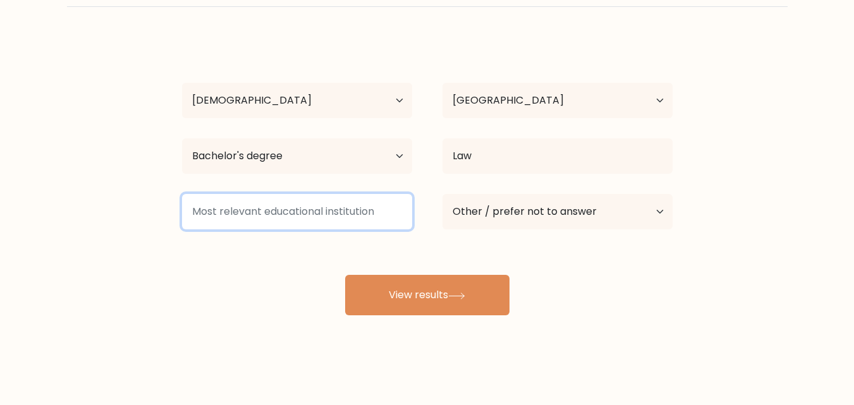
click at [330, 211] on input at bounding box center [297, 211] width 230 height 35
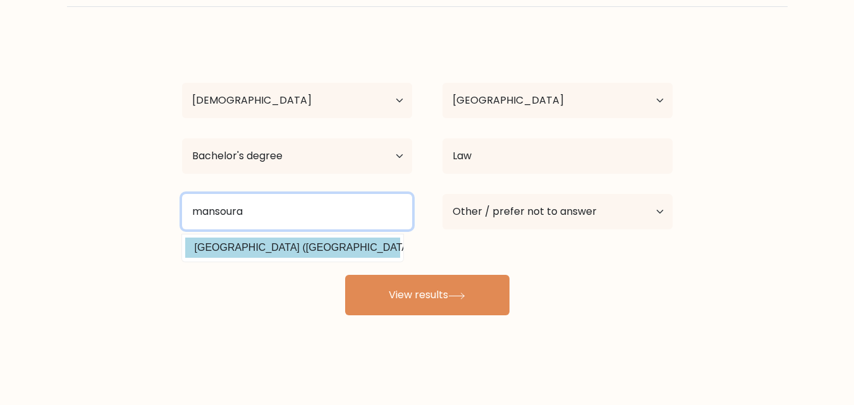
type input "mansoura"
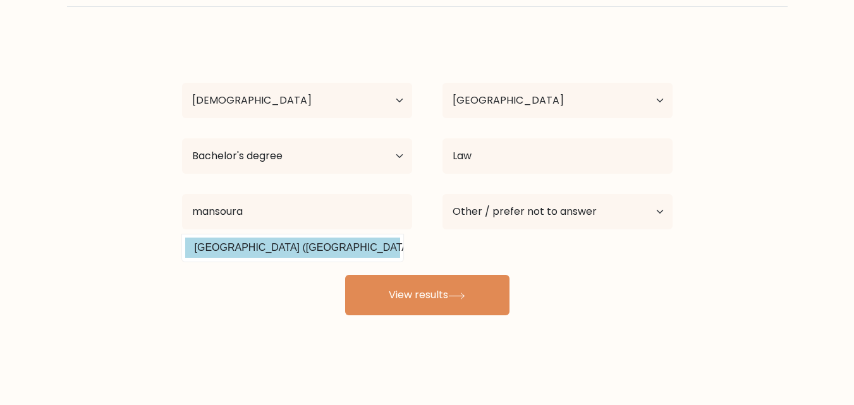
click at [352, 250] on div "nayra elsragy Age Under 18 years old 18-24 years old 25-34 years old 35-44 year…" at bounding box center [427, 176] width 506 height 278
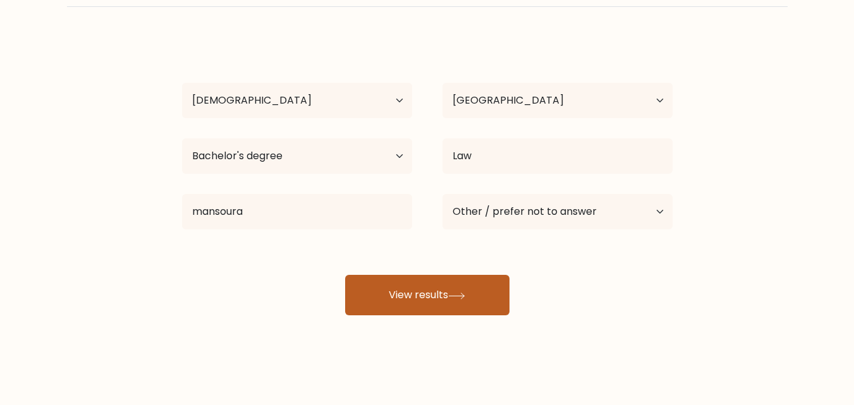
click at [425, 290] on button "View results" at bounding box center [427, 295] width 164 height 40
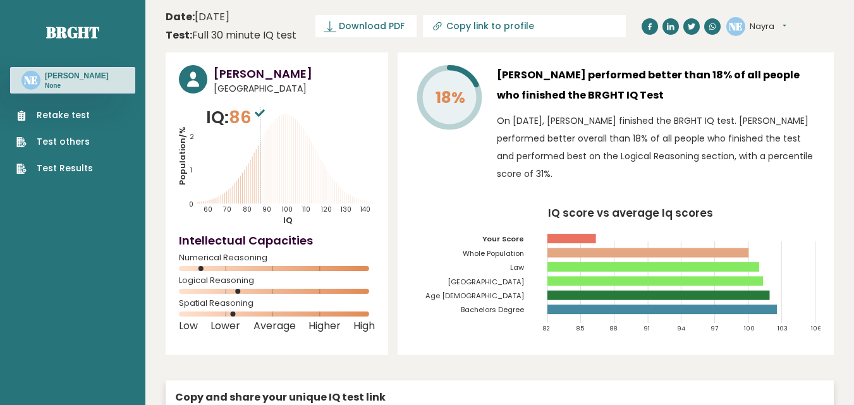
click at [418, 283] on icon "IQ score vs average Iq scores 82 85 88 91 94 97 100 103 106 Your Score Whole Po…" at bounding box center [616, 275] width 410 height 135
click at [487, 28] on input "Copy link to profile" at bounding box center [532, 26] width 172 height 10
type input "[URL][DOMAIN_NAME]"
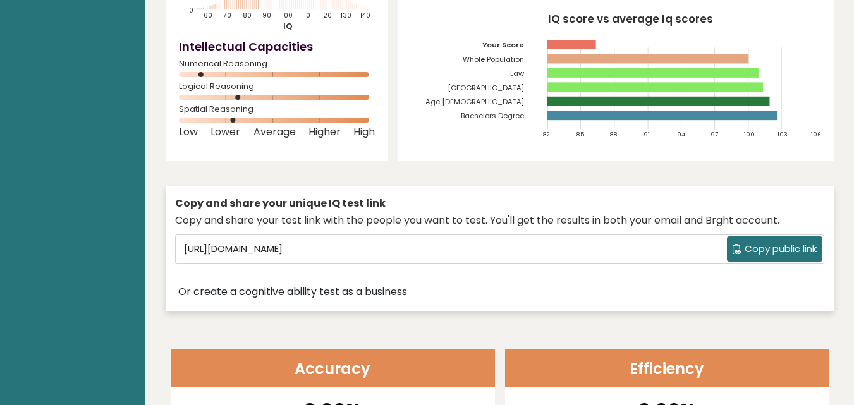
scroll to position [238, 0]
